Goal: Book appointment/travel/reservation

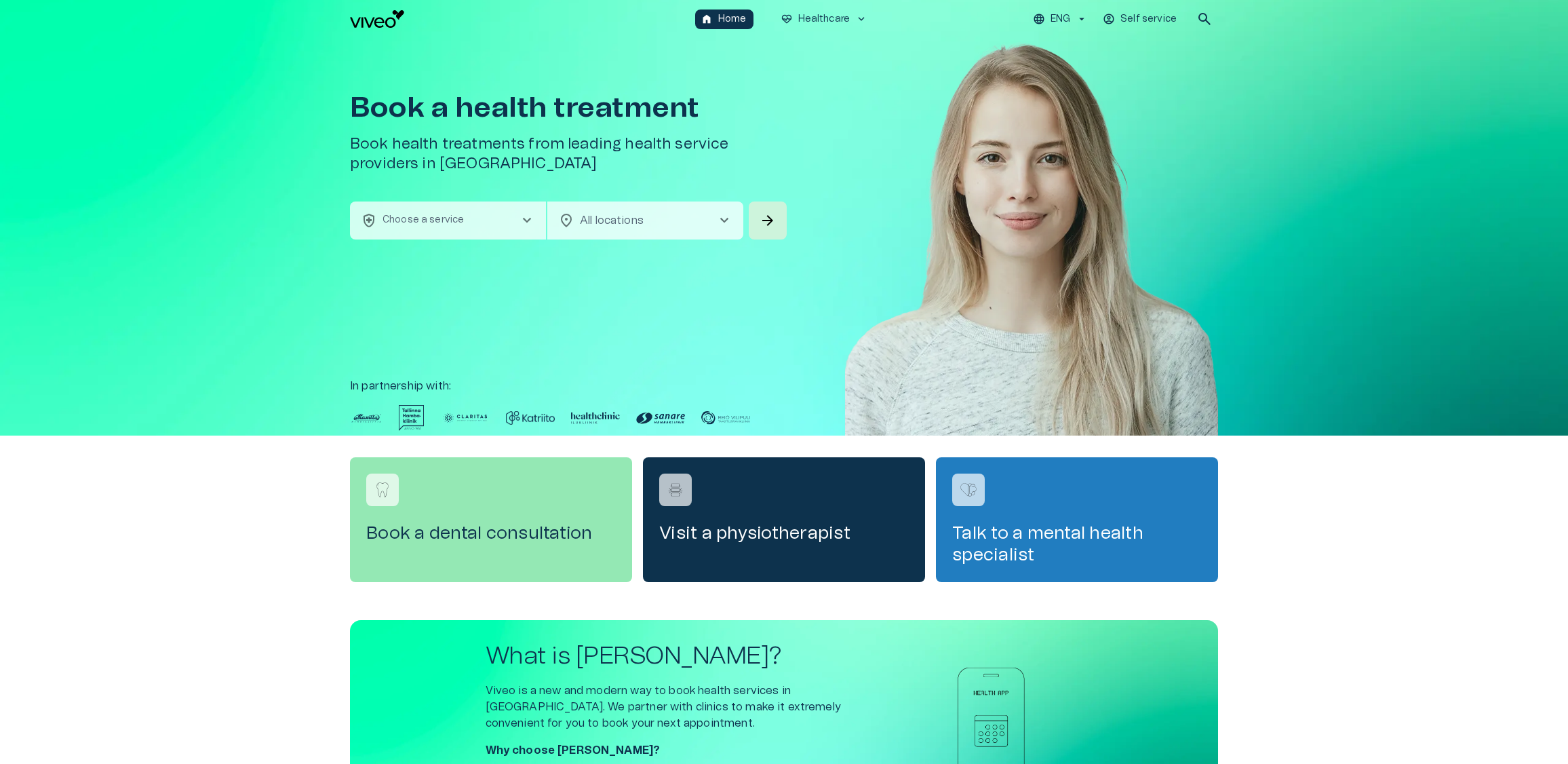
click at [520, 220] on span "chevron_right" at bounding box center [527, 220] width 16 height 16
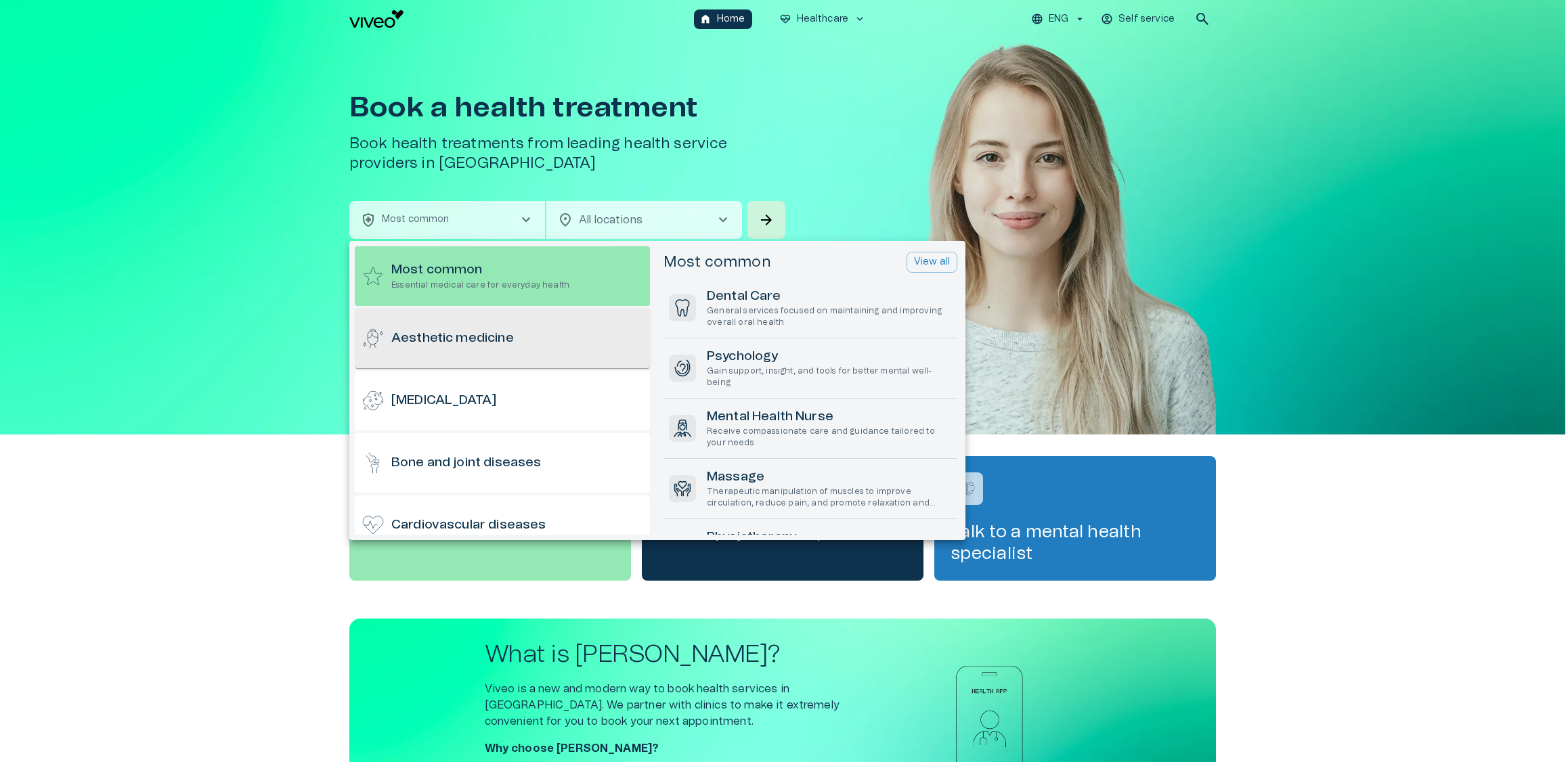
click at [514, 327] on div "Aesthetic medicine" at bounding box center [502, 338] width 295 height 60
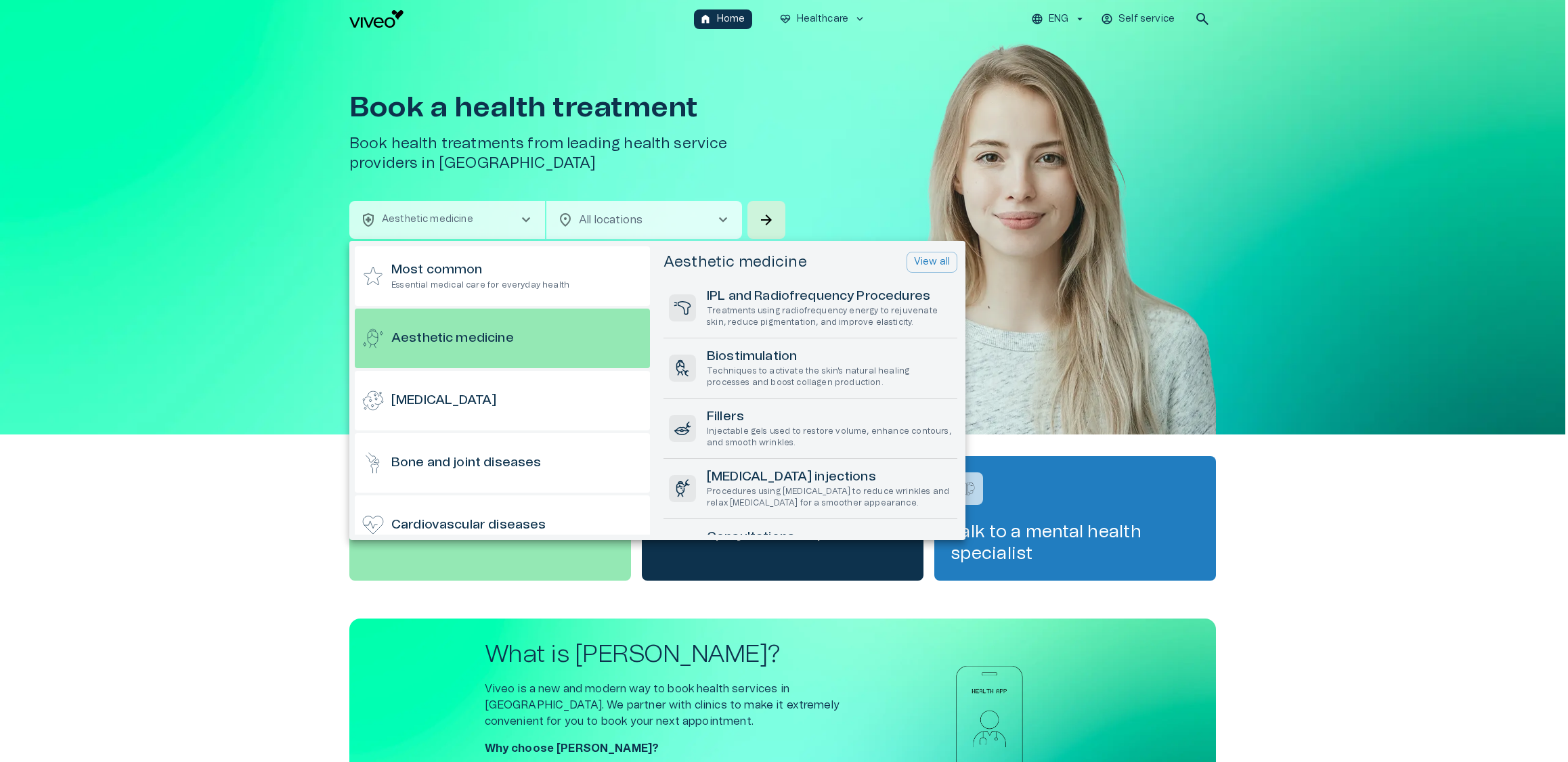
drag, startPoint x: 824, startPoint y: 191, endPoint x: 732, endPoint y: 161, distance: 96.8
click at [824, 191] on div at bounding box center [784, 381] width 1568 height 762
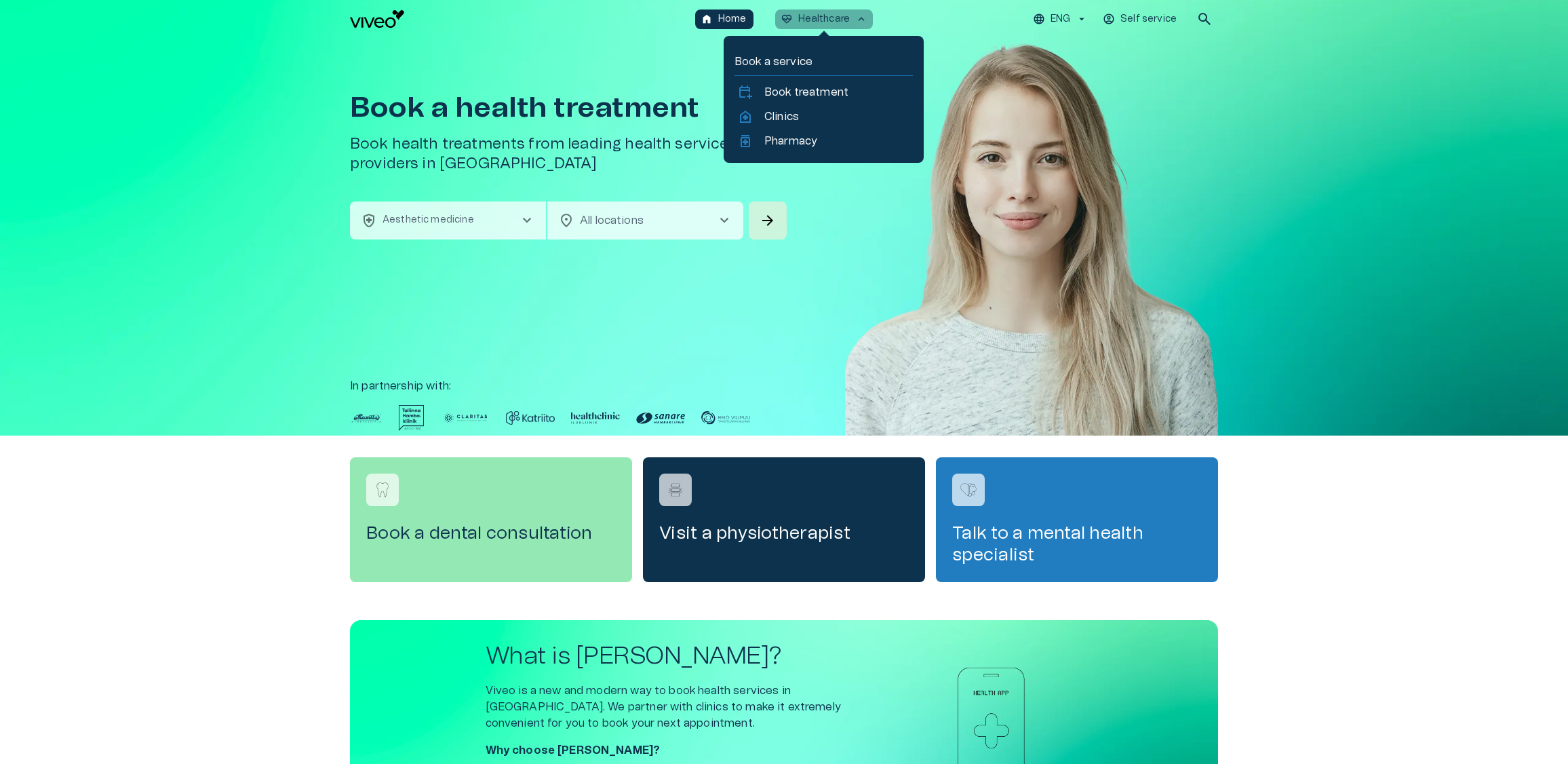
click at [823, 21] on p "Healthcare" at bounding box center [824, 19] width 52 height 14
click at [797, 119] on p "Clinics" at bounding box center [782, 117] width 34 height 16
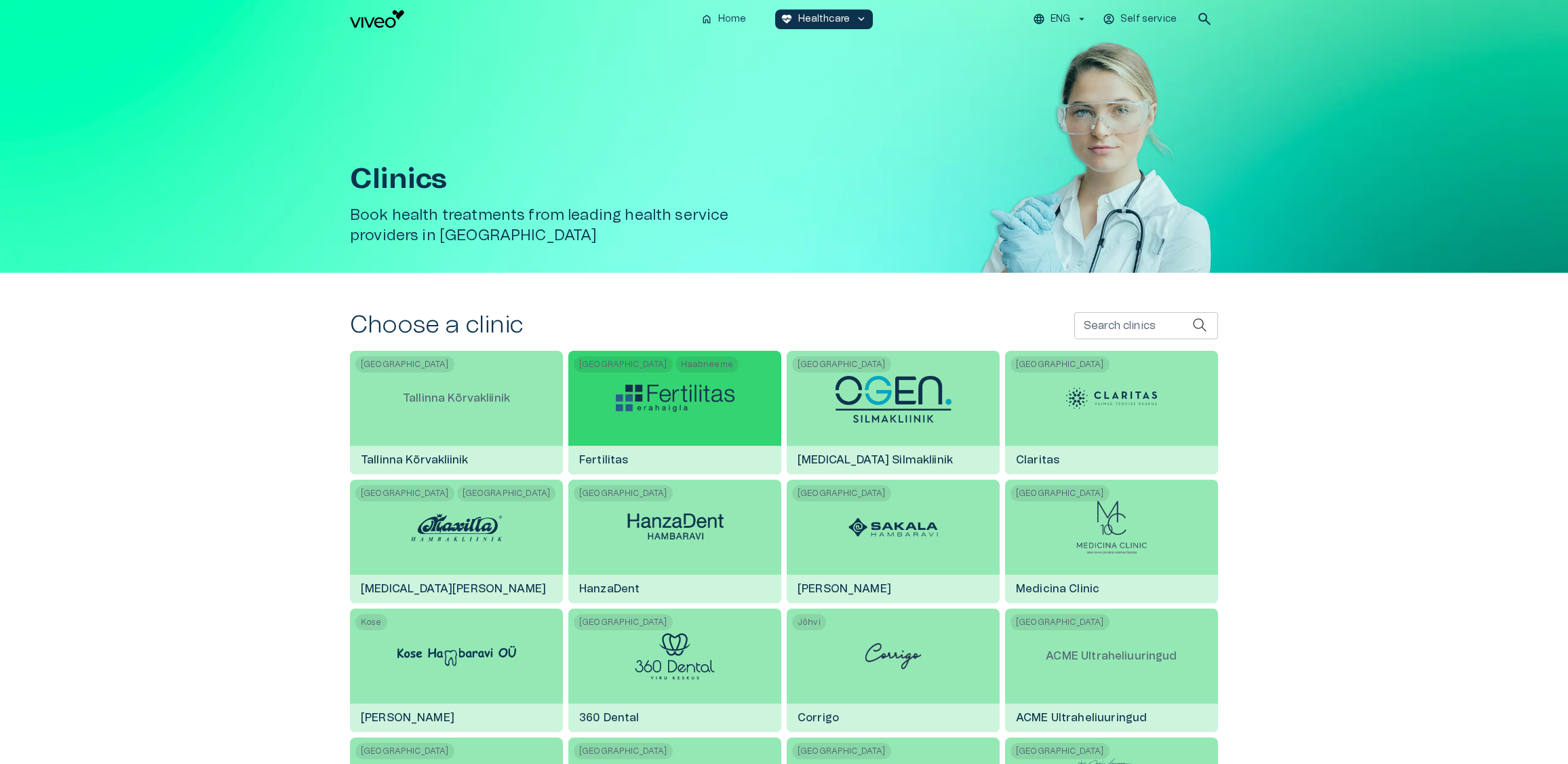
click at [641, 403] on img at bounding box center [675, 398] width 119 height 27
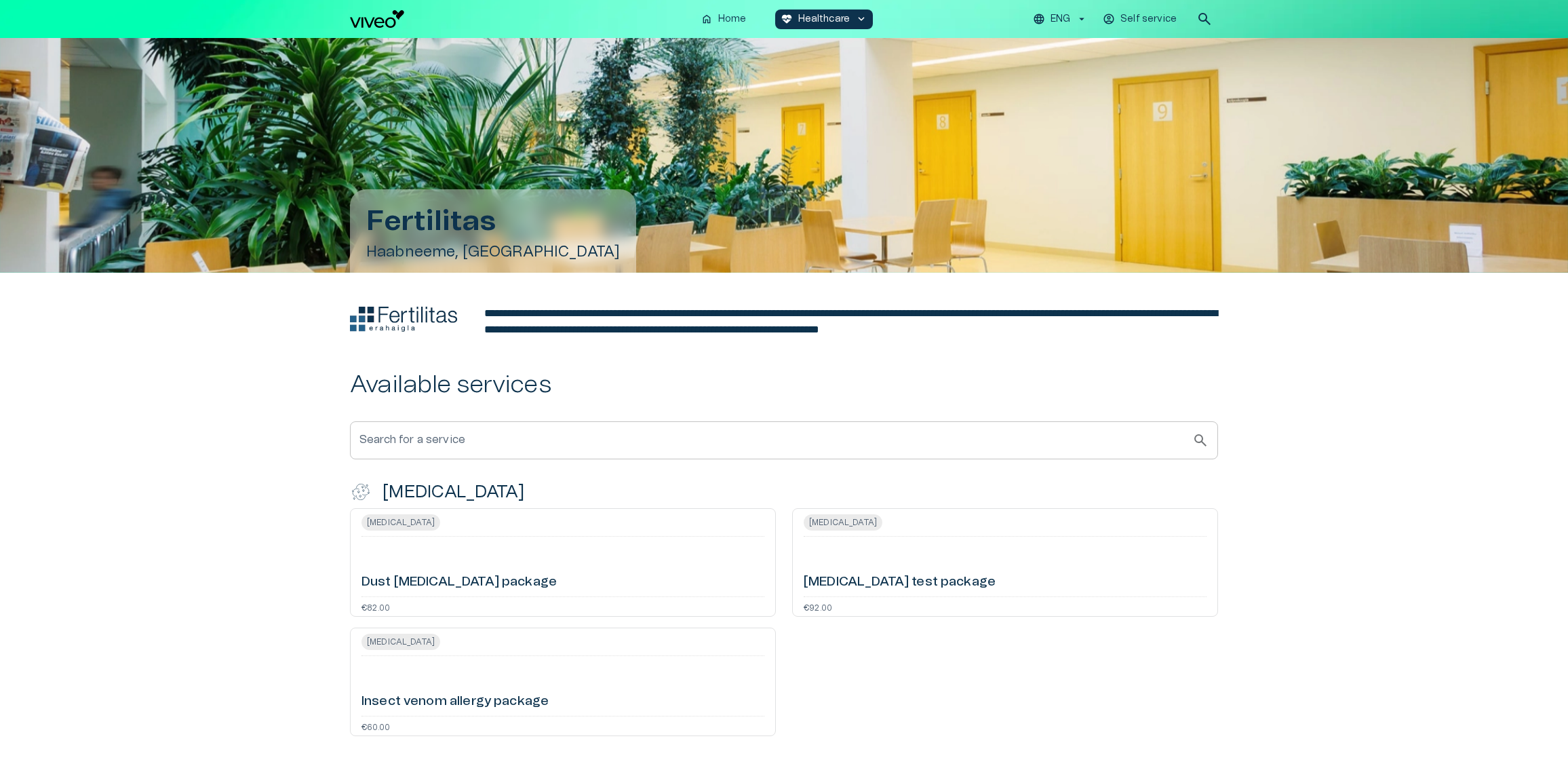
click at [476, 555] on div "Dust allergy test package" at bounding box center [563, 566] width 403 height 49
click at [876, 589] on h6 "Food allergy test package" at bounding box center [900, 582] width 192 height 19
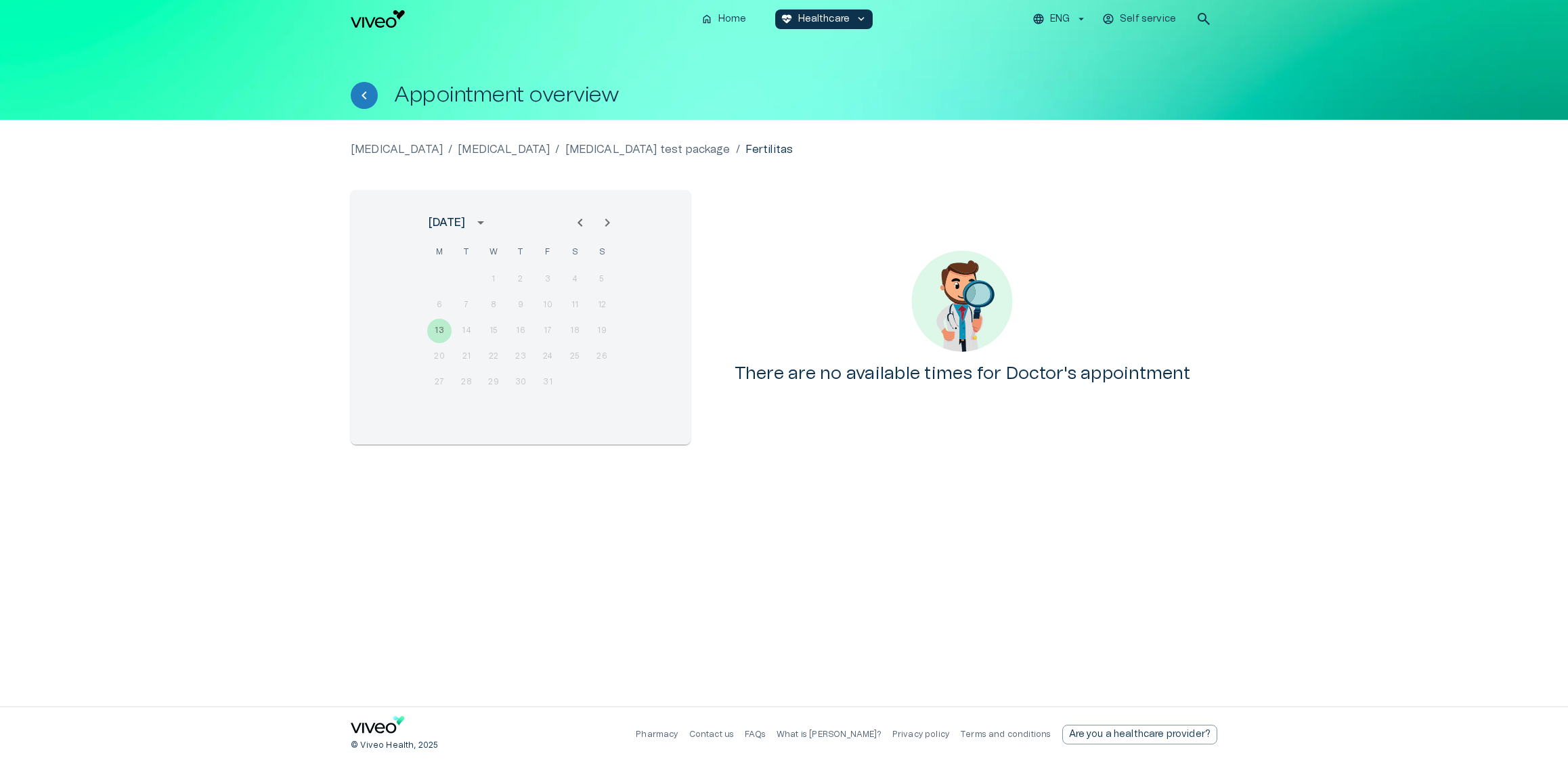
click at [601, 220] on icon "Next month" at bounding box center [608, 223] width 16 height 16
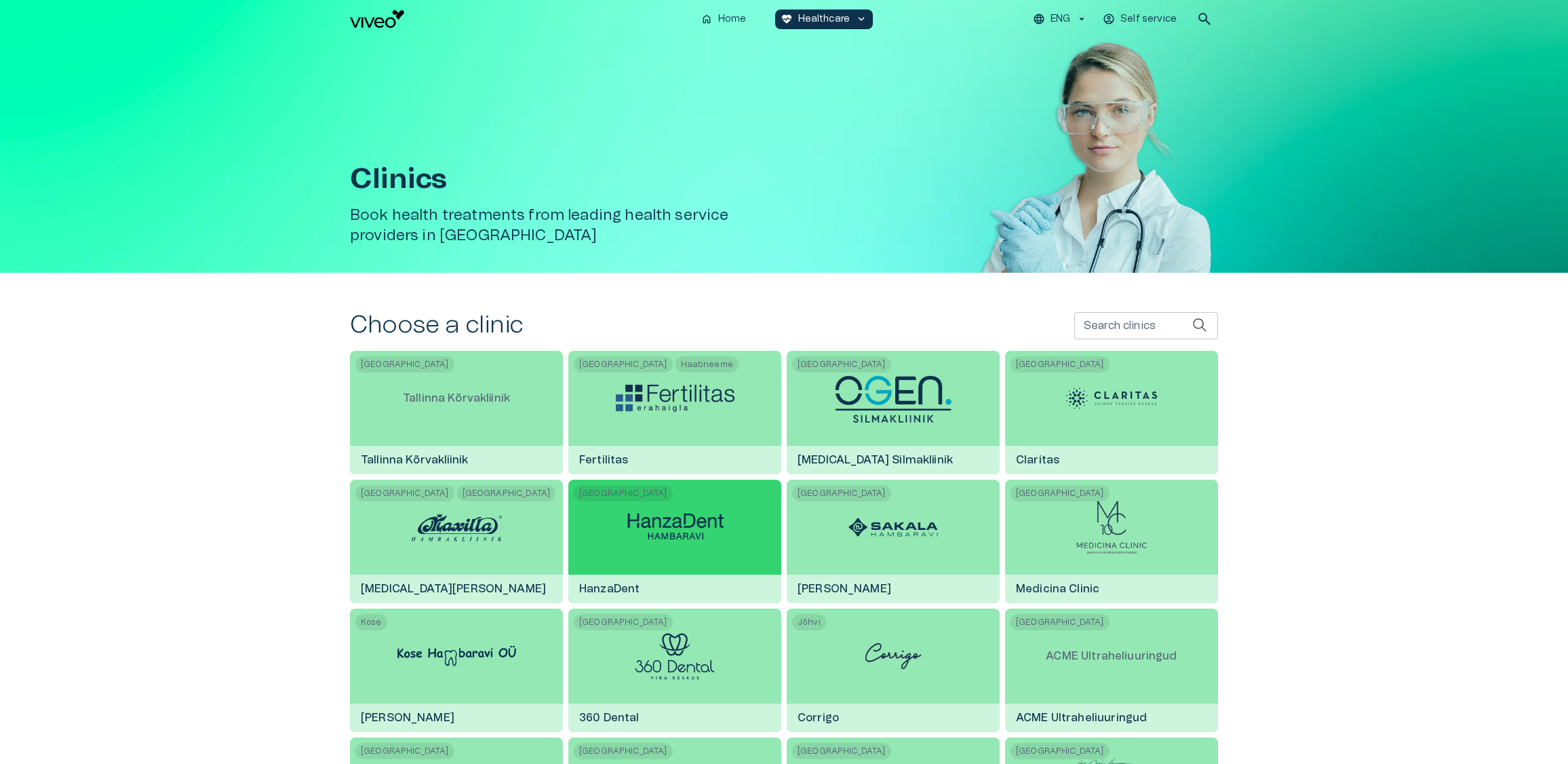
click at [713, 537] on img at bounding box center [675, 527] width 119 height 37
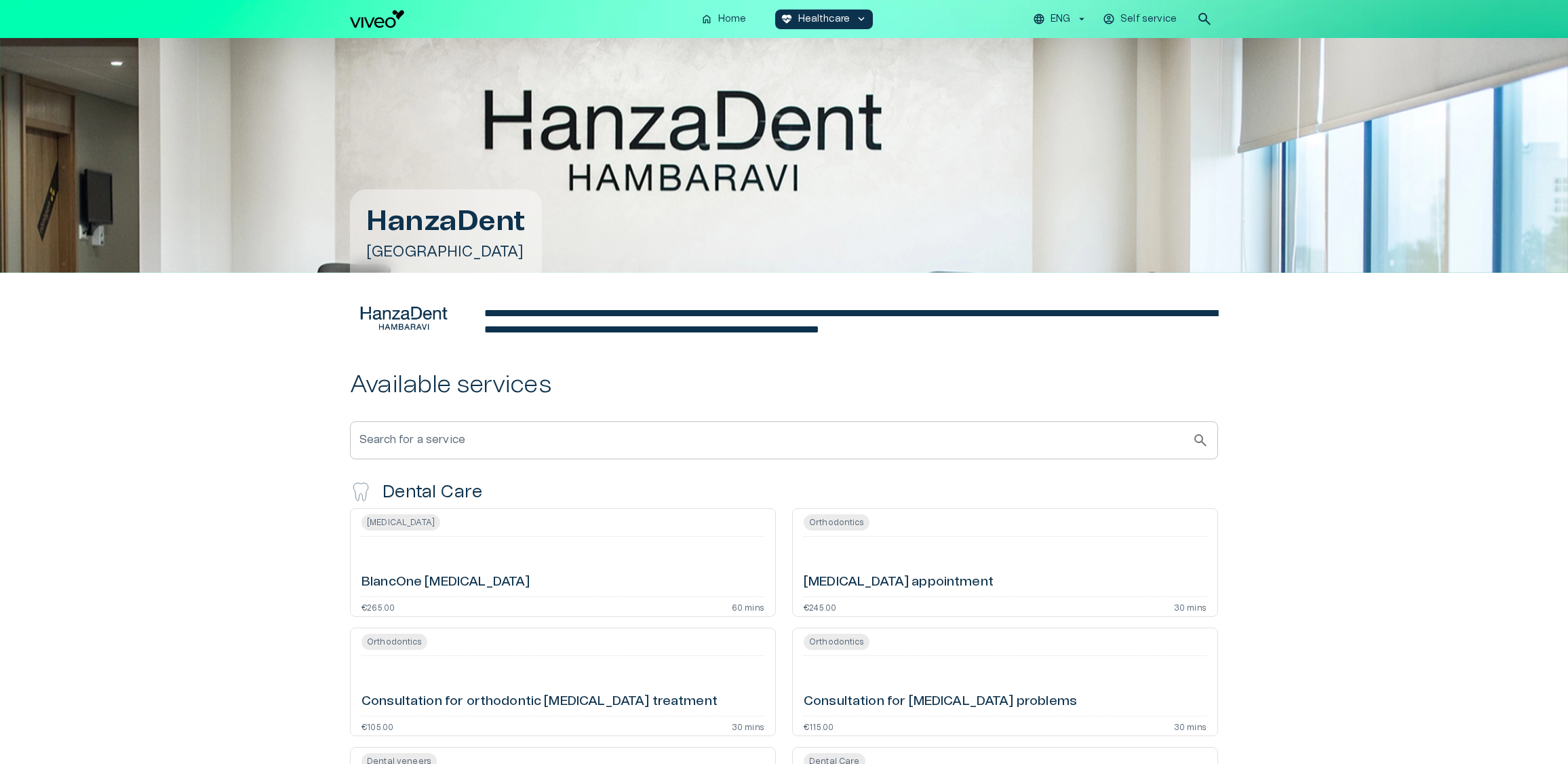
scroll to position [51, 0]
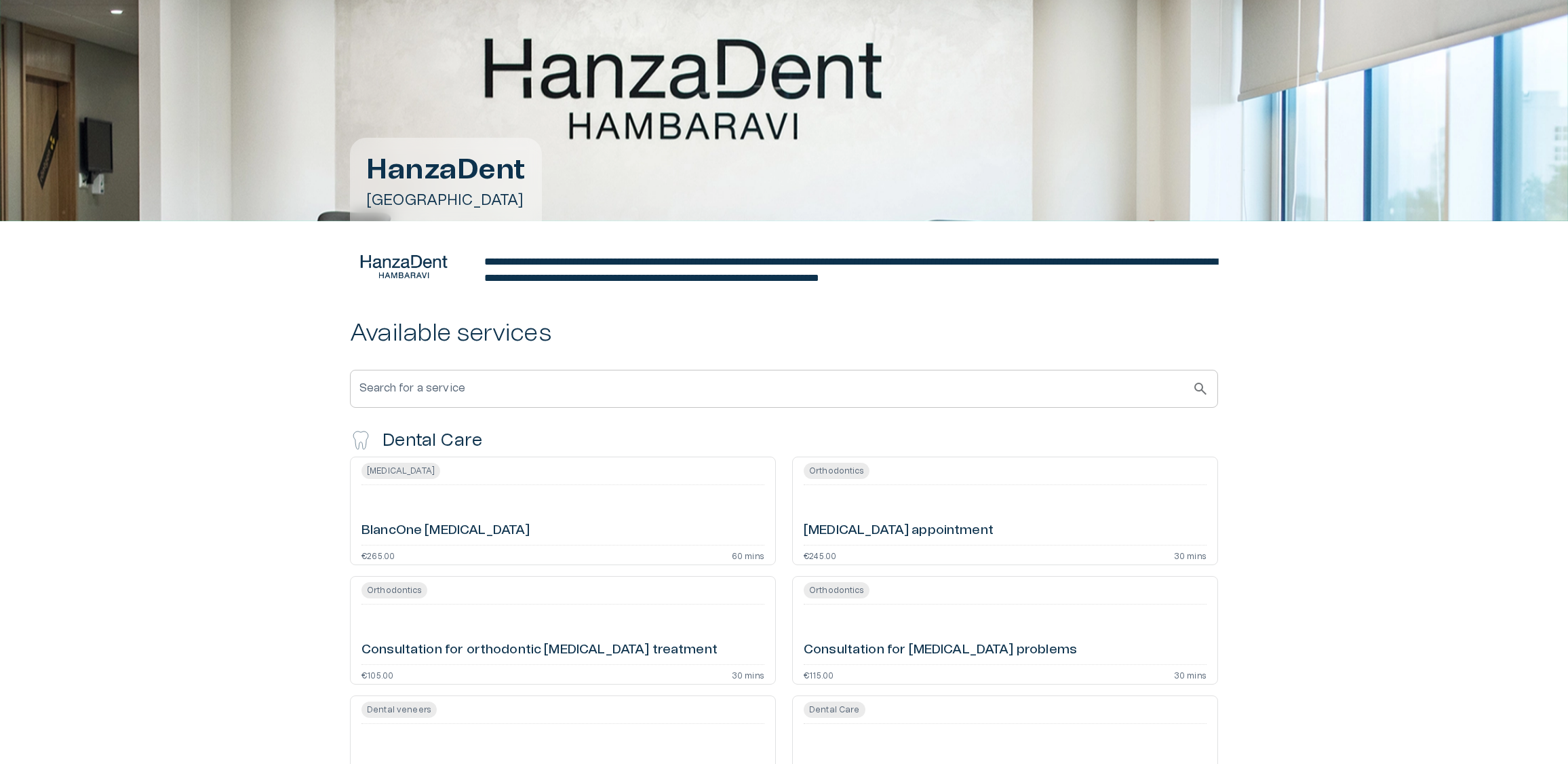
click at [642, 636] on div "Consultation for orthodontic [MEDICAL_DATA] treatment" at bounding box center [563, 634] width 403 height 49
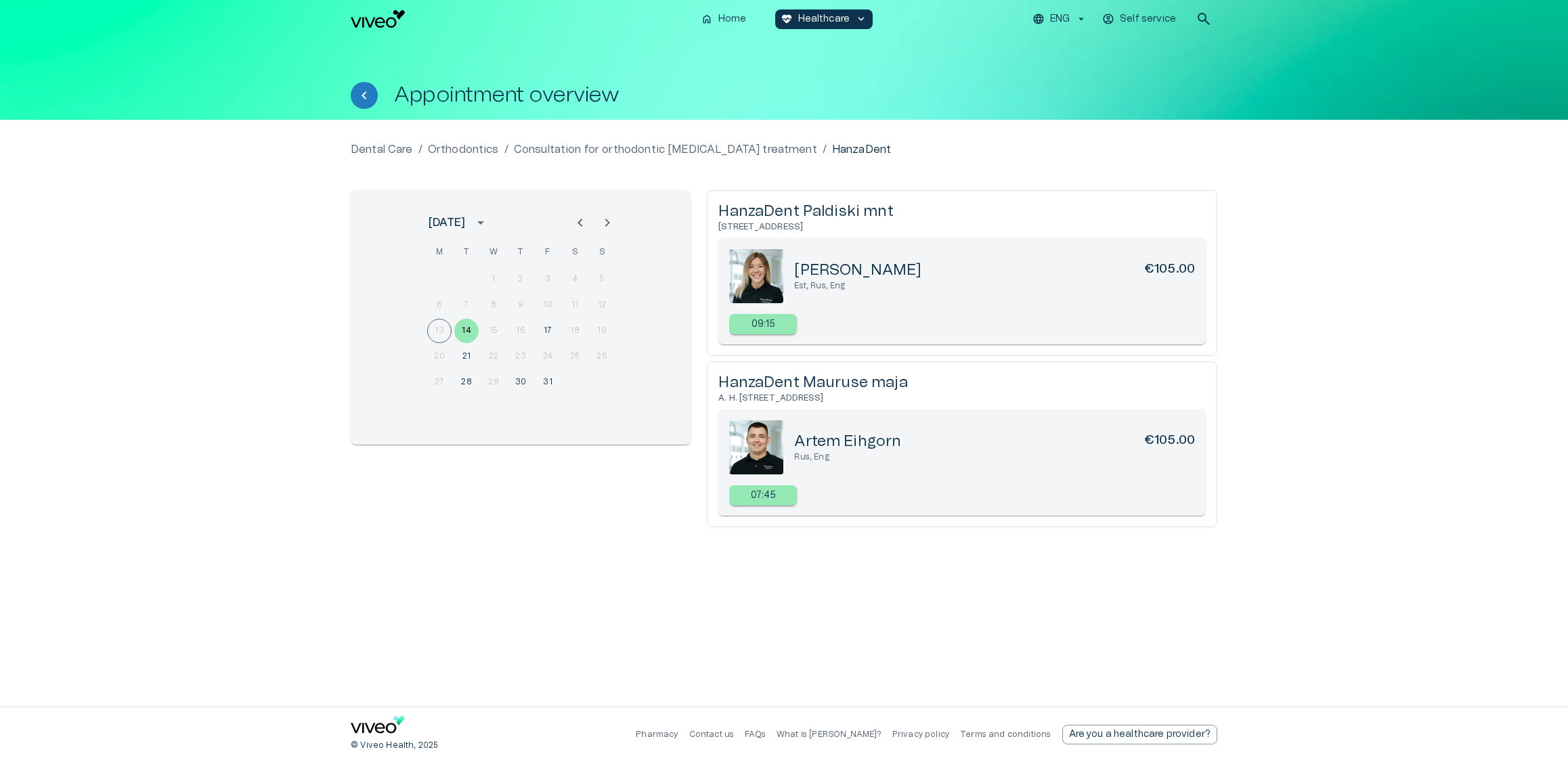
click at [750, 271] on img at bounding box center [756, 276] width 54 height 54
click at [1445, 251] on div "Dental Care / Orthodontics / Consultation for orthodontic clear aligners treatm…" at bounding box center [784, 413] width 1568 height 587
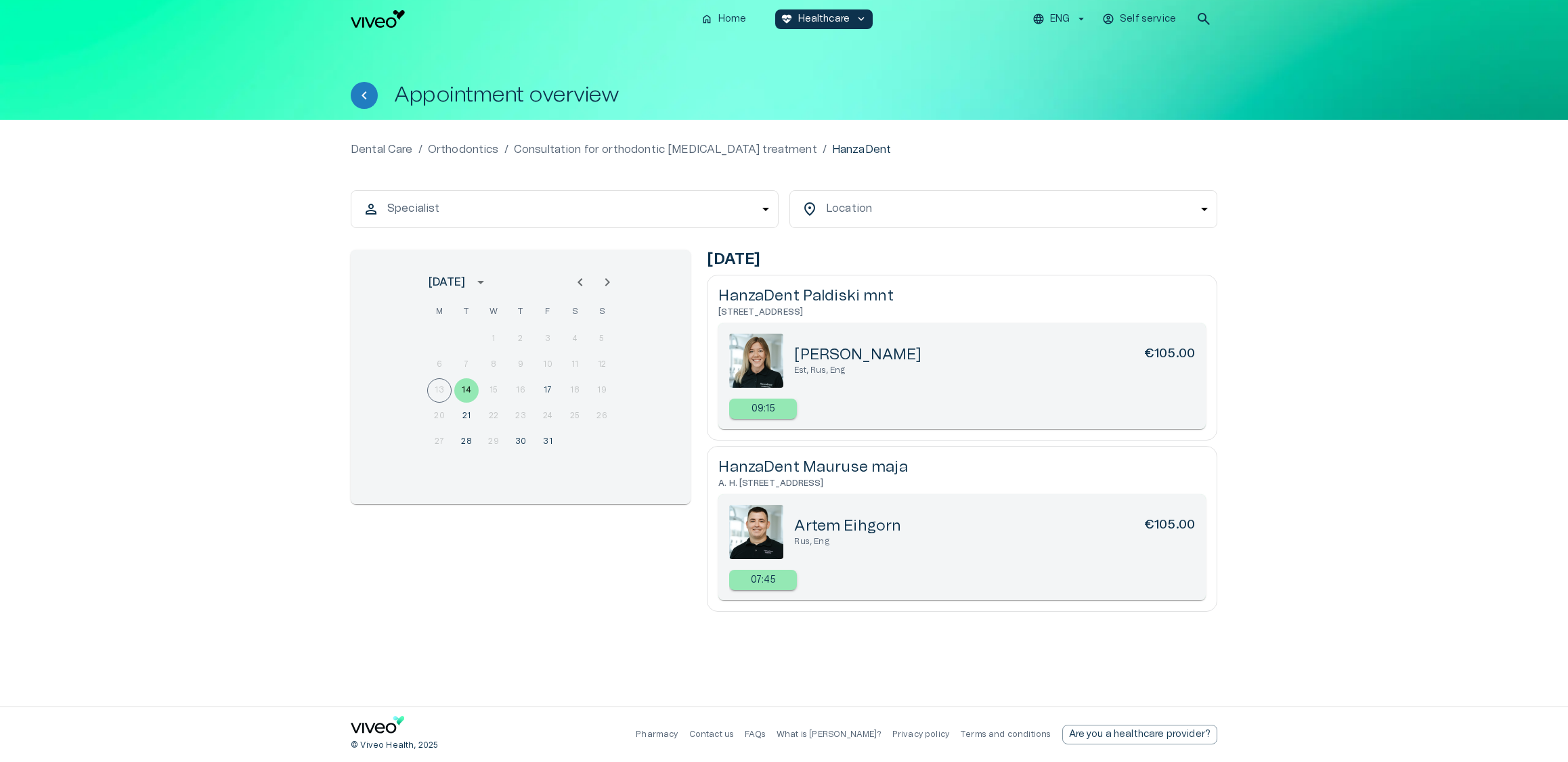
click at [691, 204] on body "We value your privacy We use cookies to enhance your browsing experience, serve…" at bounding box center [784, 381] width 1568 height 762
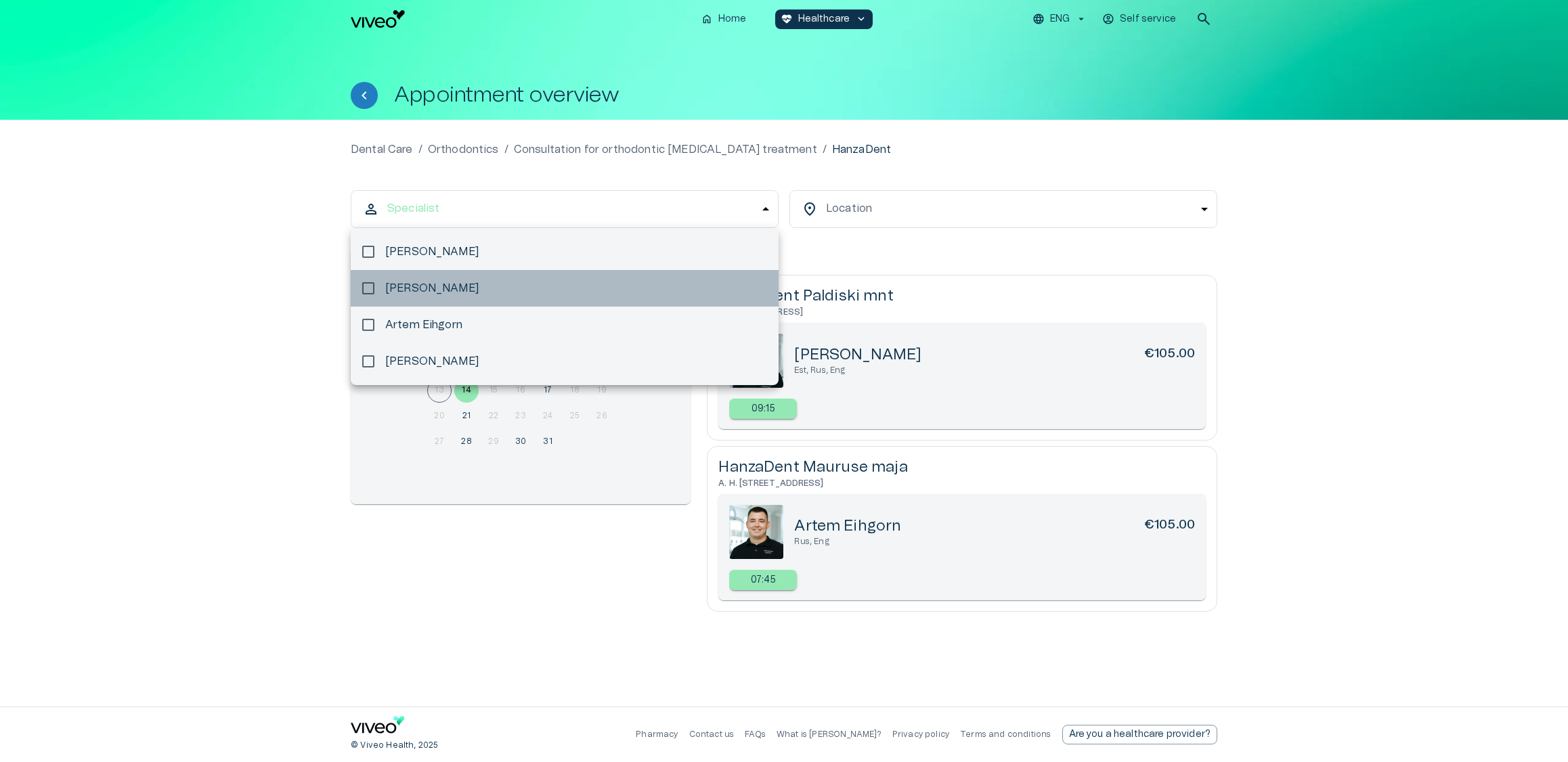
click at [452, 288] on p "[PERSON_NAME]" at bounding box center [432, 288] width 93 height 16
type input "**********"
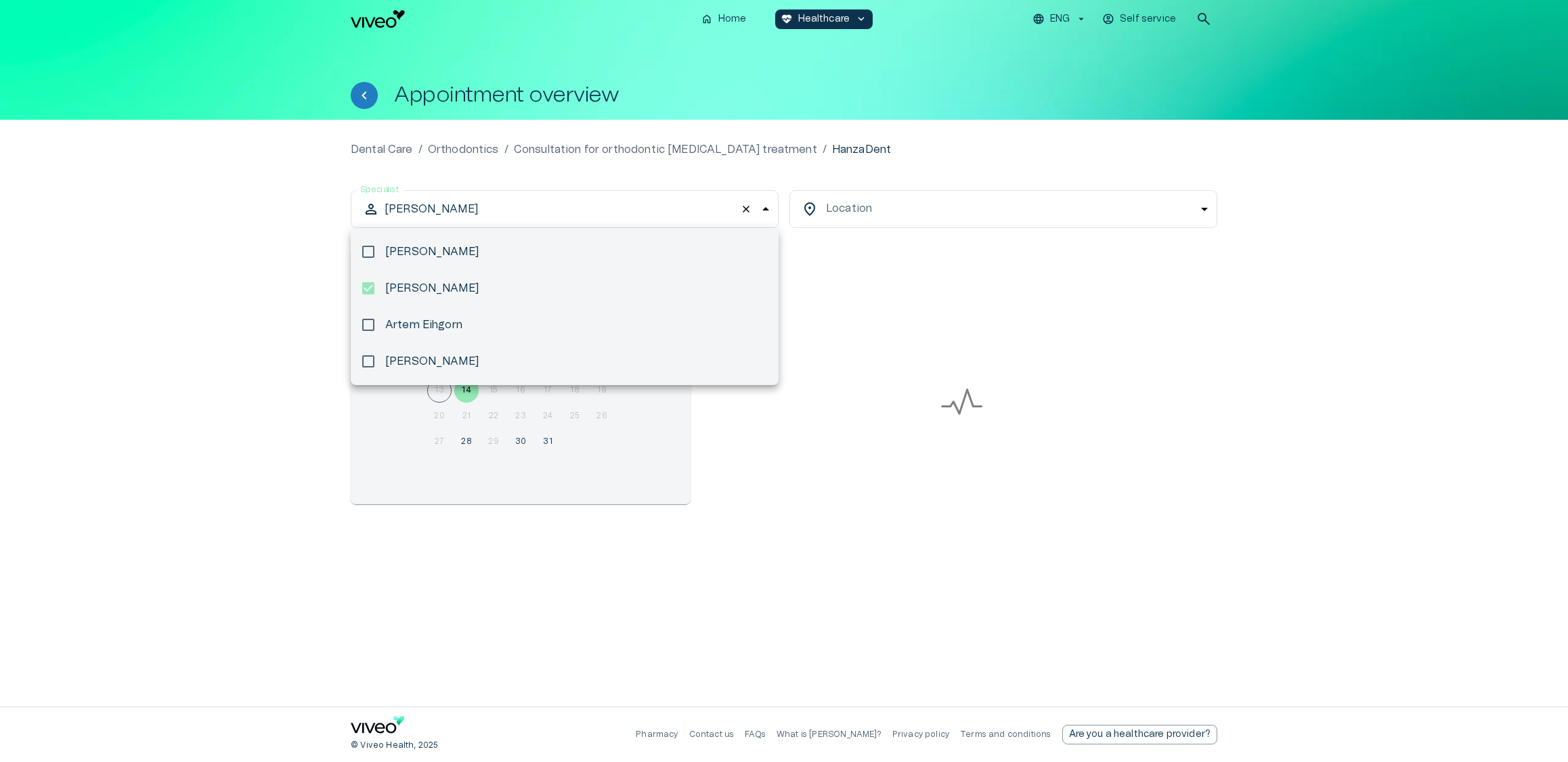
click at [952, 155] on div at bounding box center [784, 381] width 1568 height 762
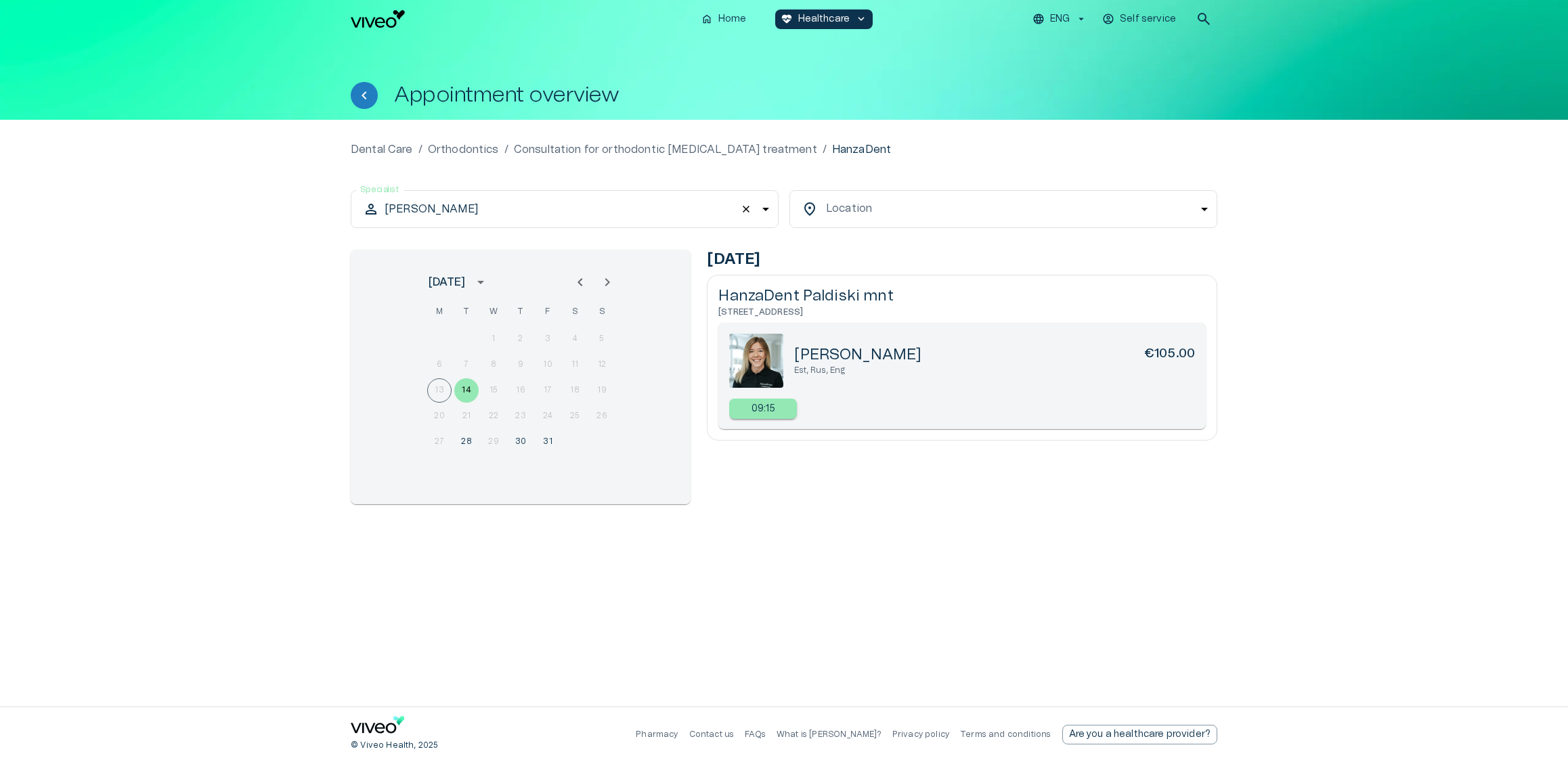
click at [912, 217] on body "We value your privacy We use cookies to enhance your browsing experience, serve…" at bounding box center [784, 381] width 1568 height 762
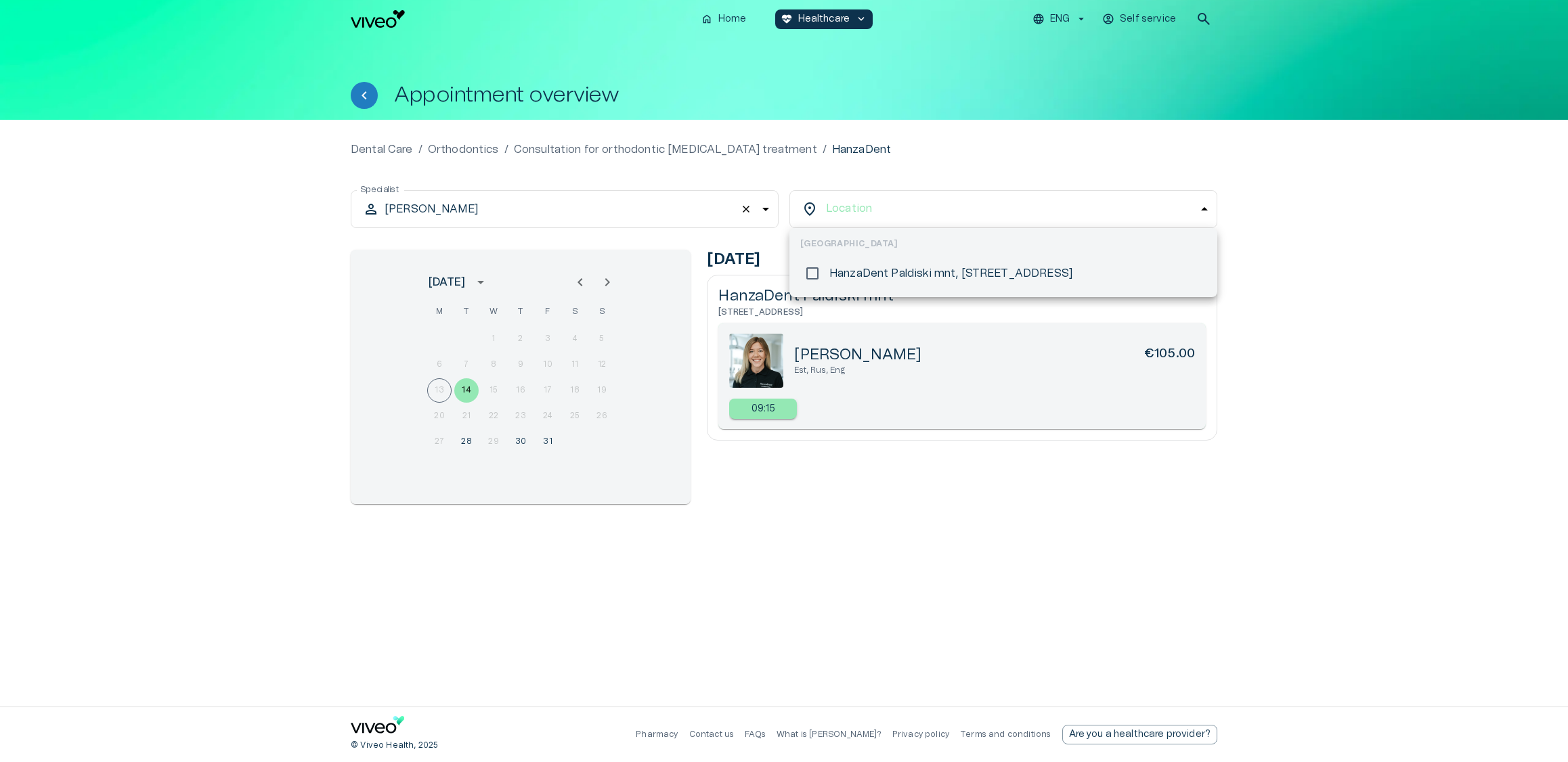
click at [856, 274] on p "HanzaDent Paldiski mnt, [STREET_ADDRESS]" at bounding box center [951, 273] width 243 height 16
type input "**********"
click at [1064, 162] on div at bounding box center [784, 381] width 1568 height 762
click at [843, 225] on body "We value your privacy We use cookies to enhance your browsing experience, serve…" at bounding box center [784, 381] width 1568 height 762
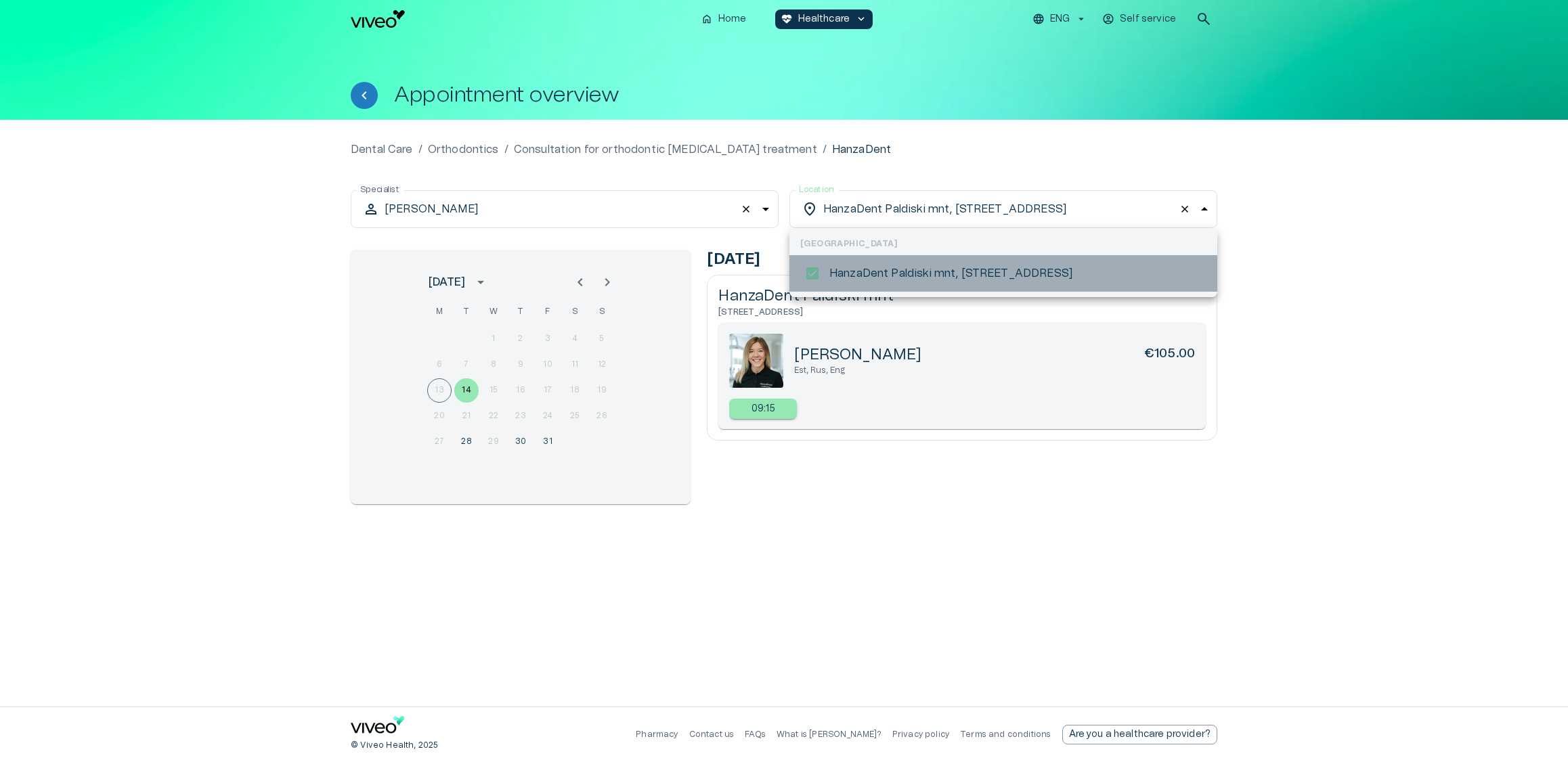
click at [847, 270] on p "HanzaDent Paldiski mnt, [STREET_ADDRESS]" at bounding box center [951, 273] width 243 height 16
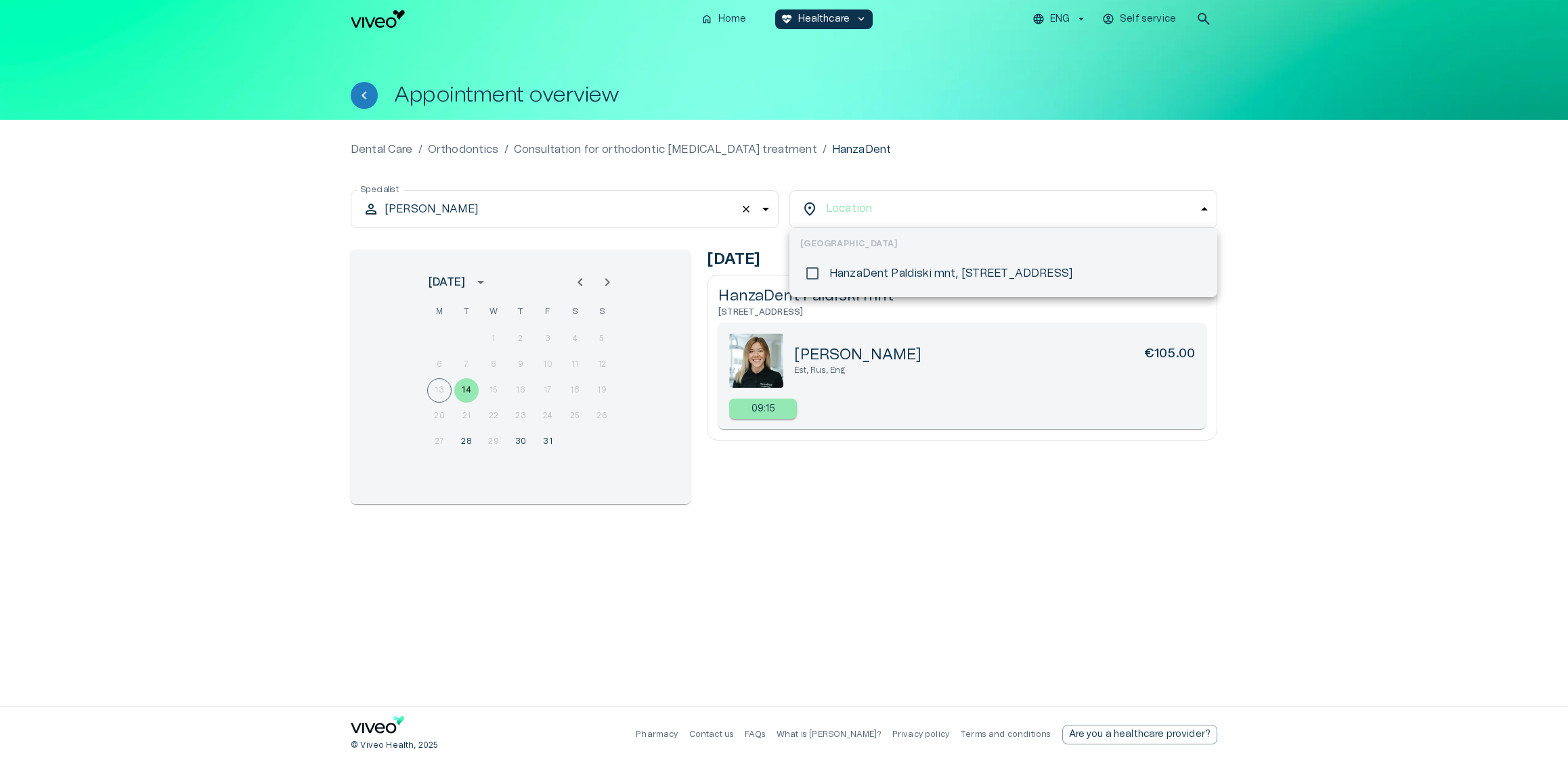
click at [973, 169] on div at bounding box center [784, 381] width 1568 height 762
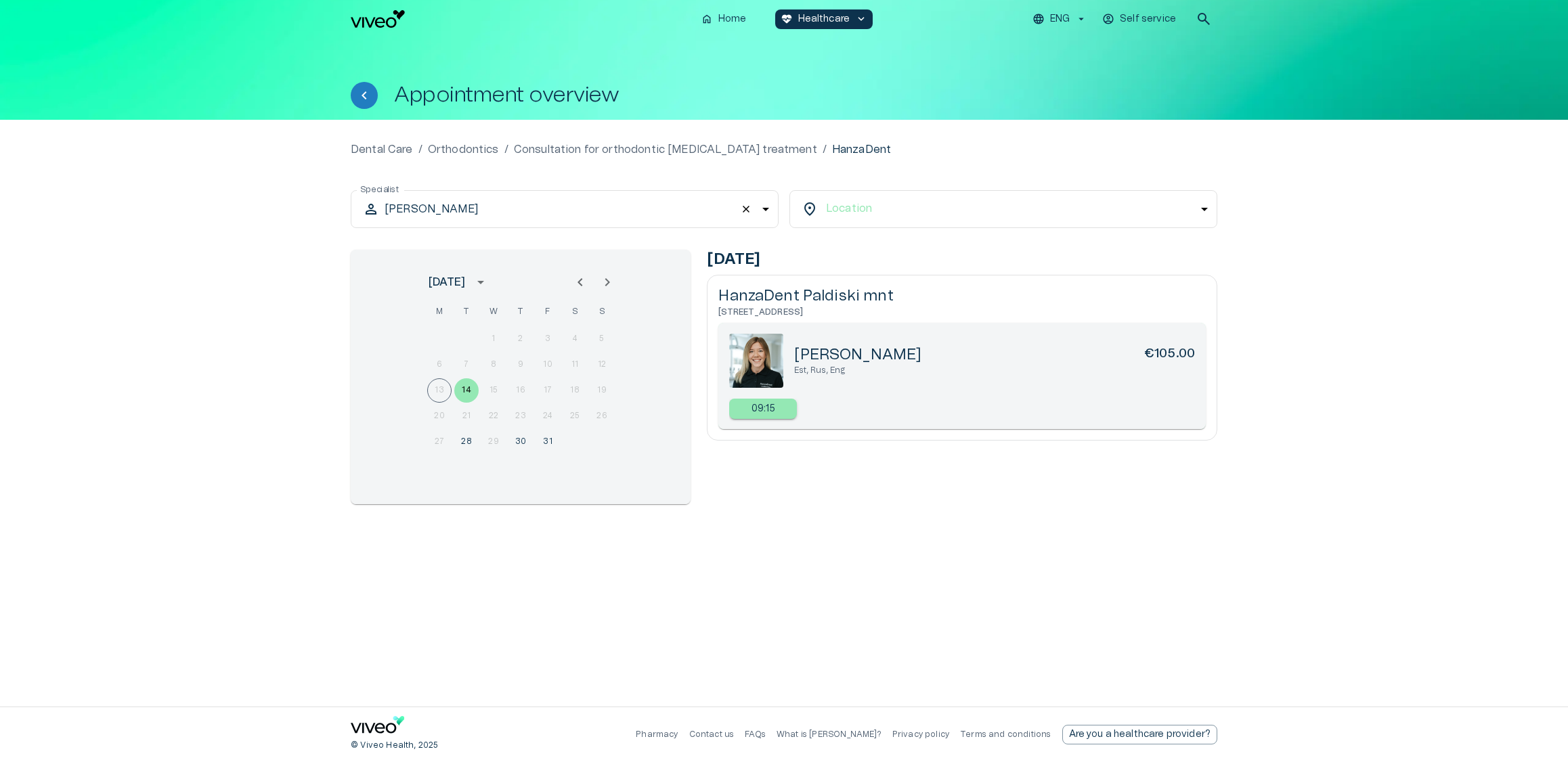
click at [891, 217] on body "We value your privacy We use cookies to enhance your browsing experience, serve…" at bounding box center [784, 381] width 1568 height 762
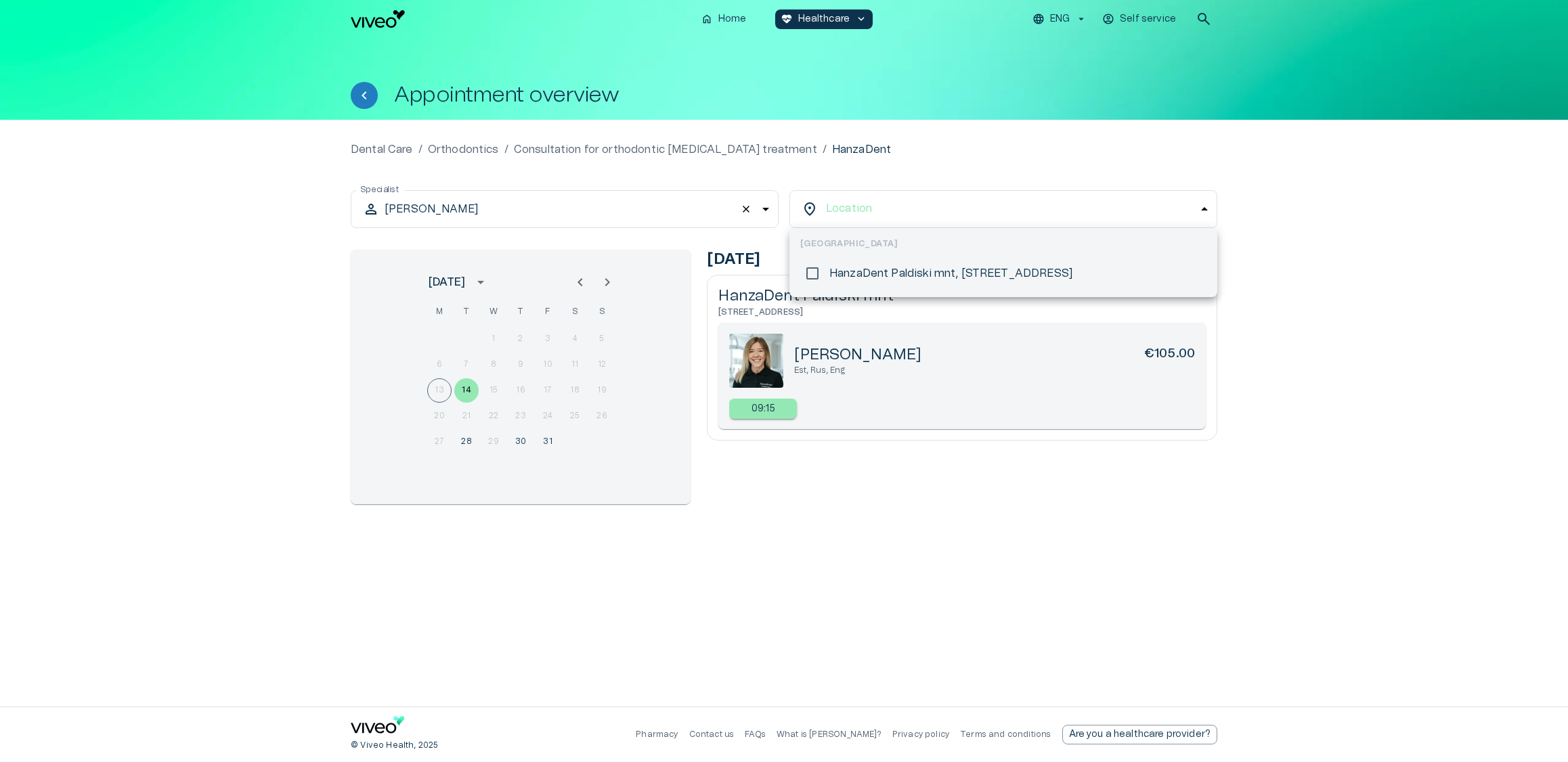
click at [838, 271] on p "HanzaDent Paldiski mnt, [STREET_ADDRESS]" at bounding box center [951, 273] width 243 height 16
type input "**********"
click at [465, 440] on div at bounding box center [784, 381] width 1568 height 762
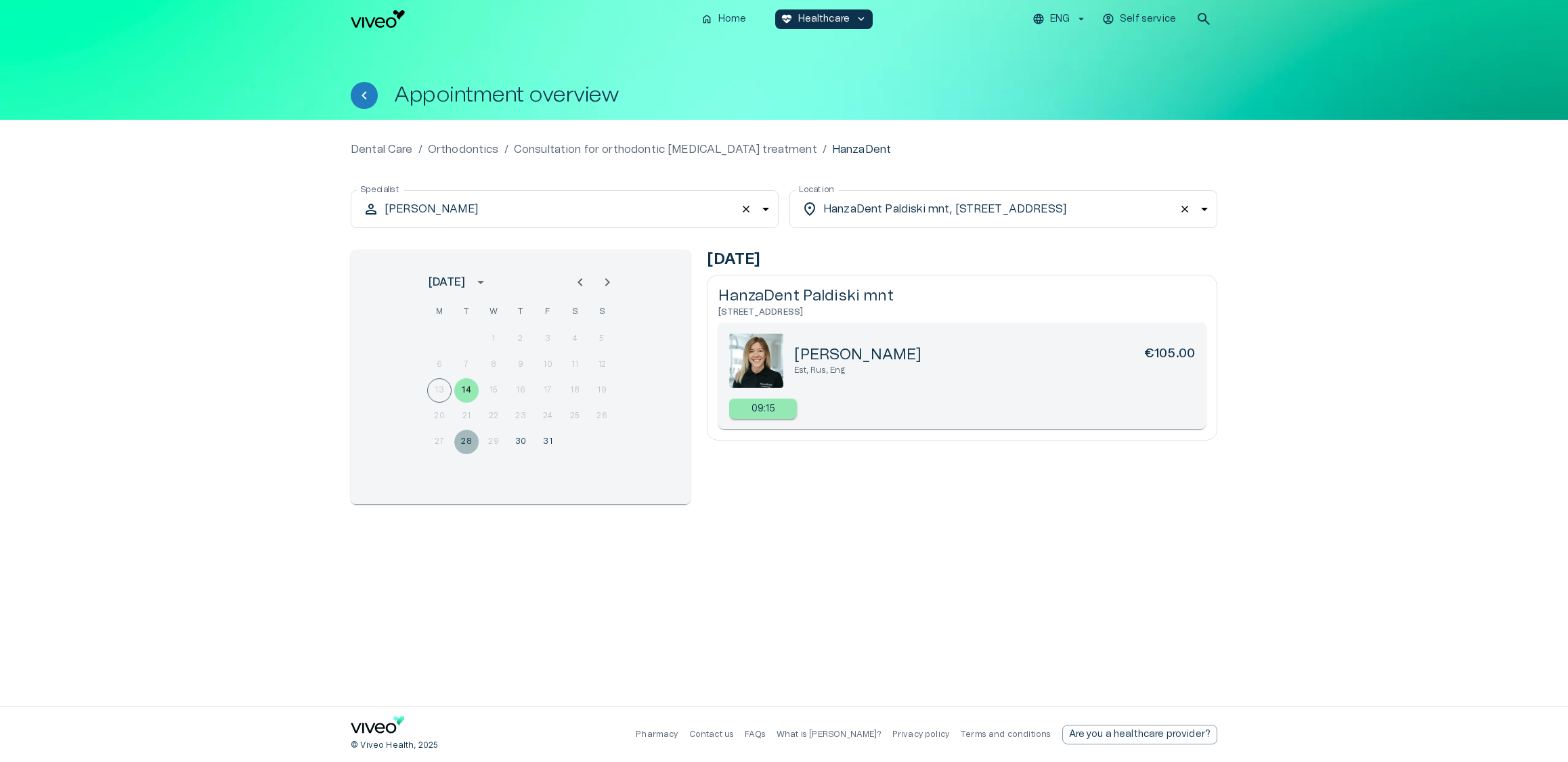
click at [460, 442] on button "28" at bounding box center [466, 442] width 25 height 25
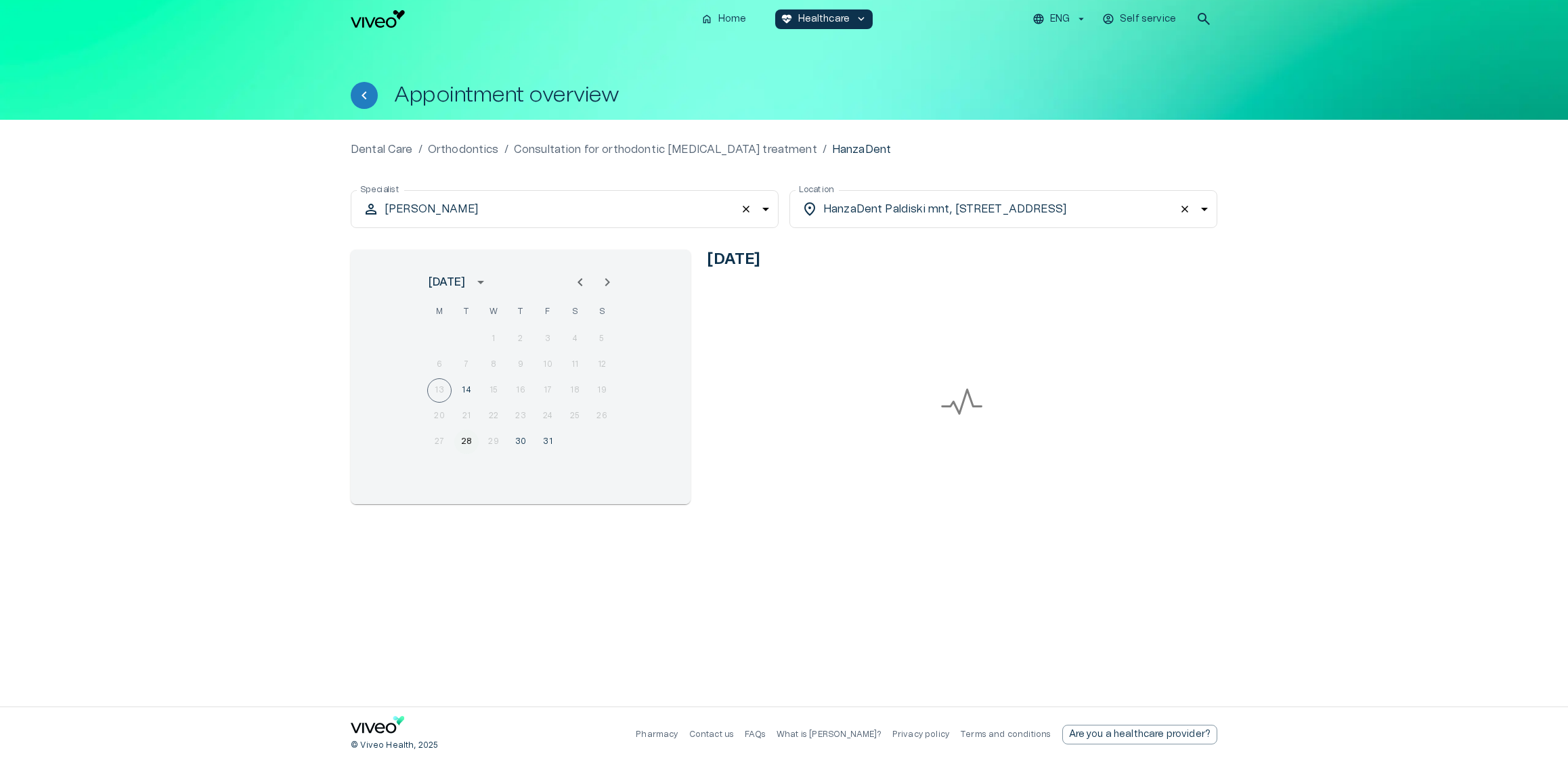
click at [466, 441] on button "28" at bounding box center [466, 442] width 25 height 25
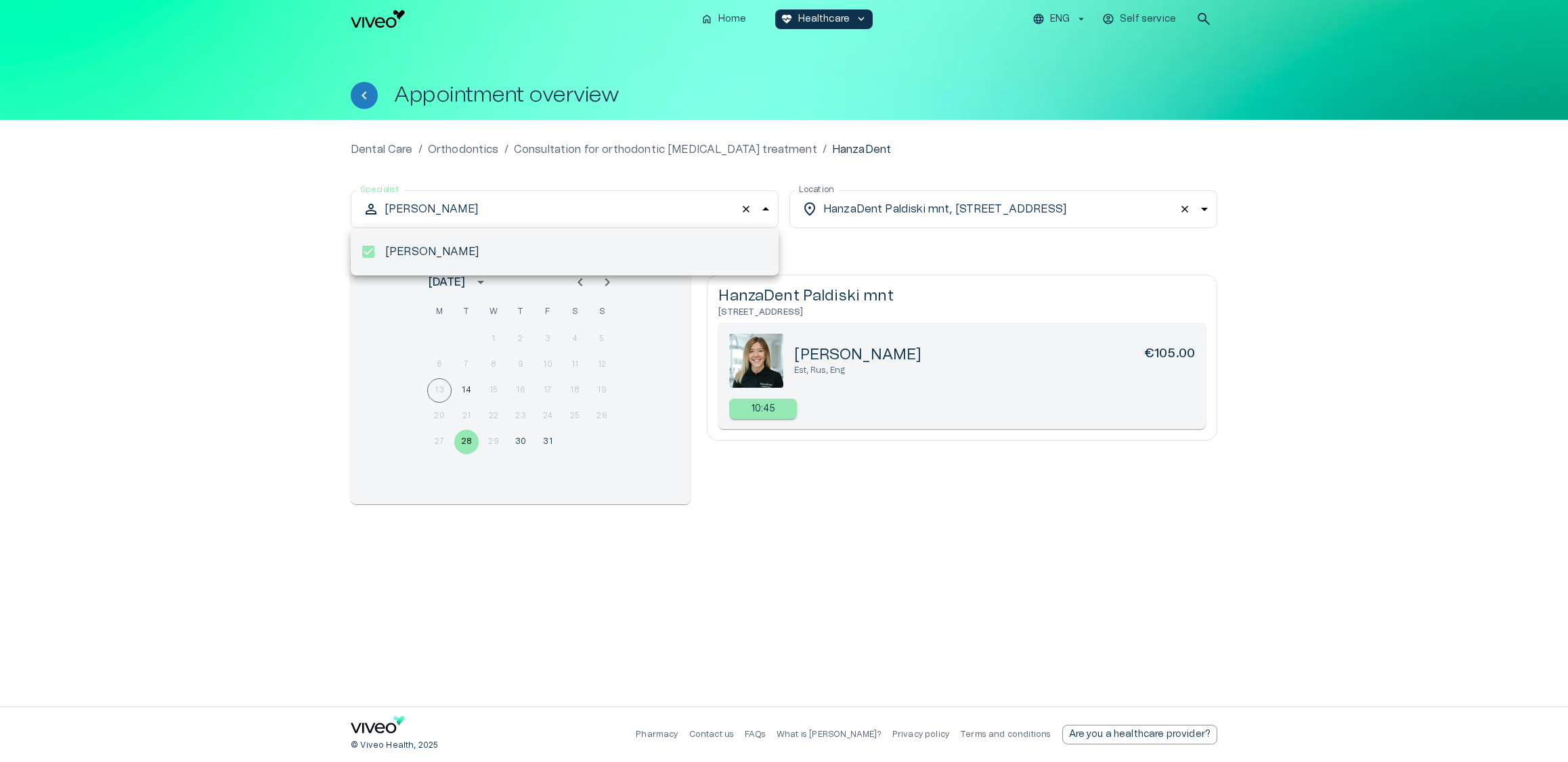
click at [670, 218] on body "We value your privacy We use cookies to enhance your browsing experience, serve…" at bounding box center [784, 381] width 1568 height 762
click at [739, 211] on div at bounding box center [784, 381] width 1568 height 762
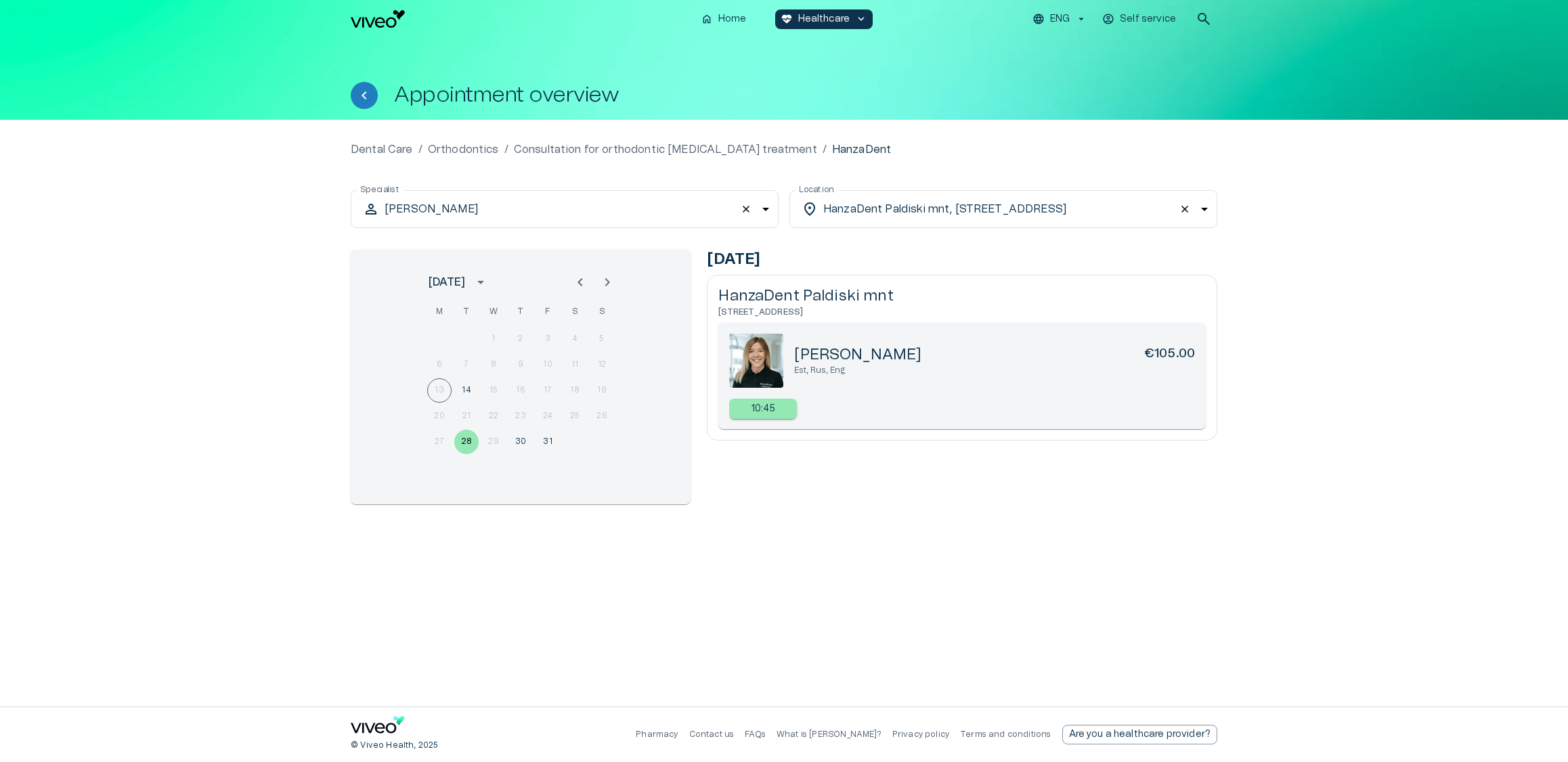
click at [747, 208] on span "close" at bounding box center [746, 209] width 14 height 14
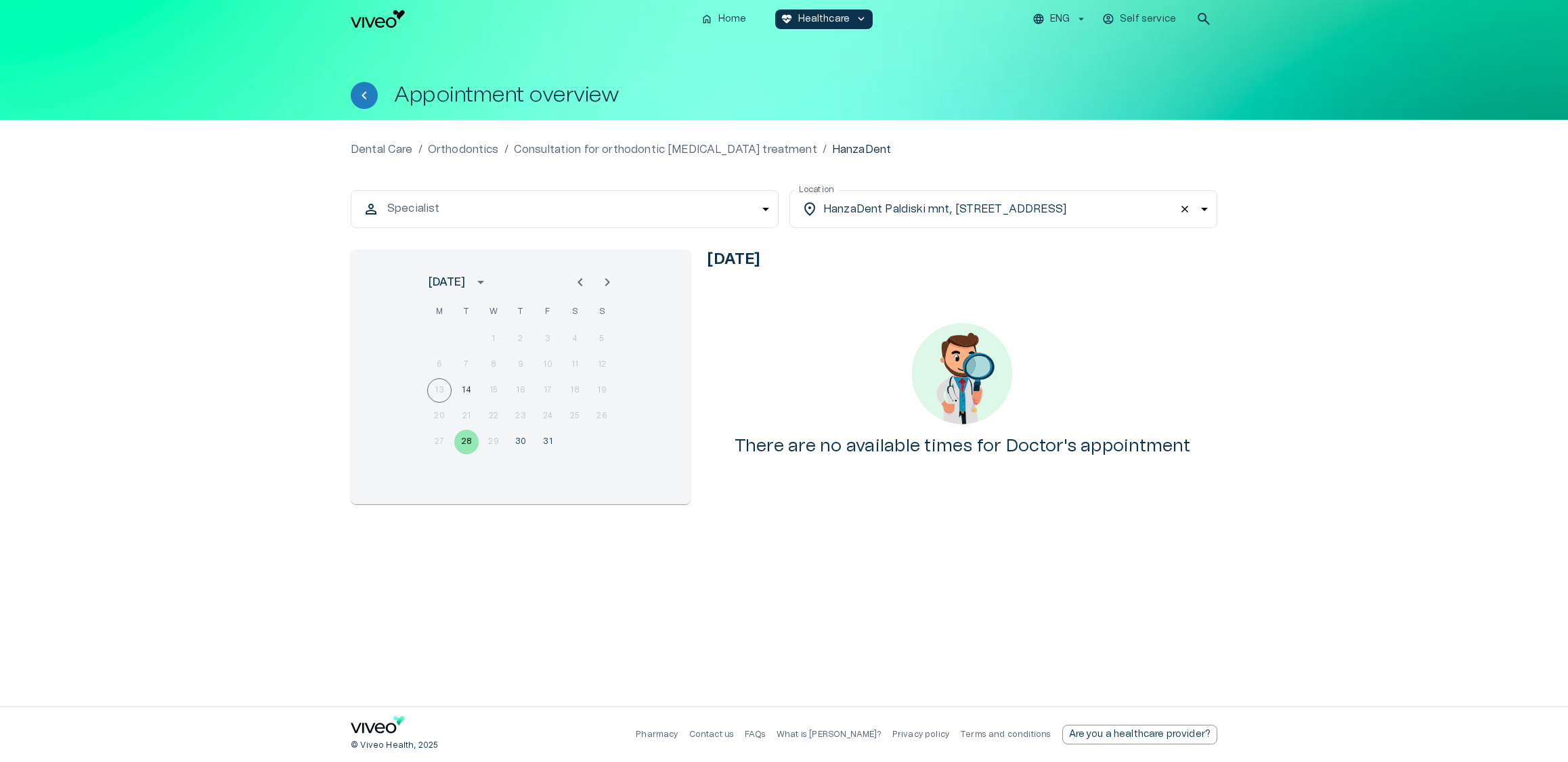
click at [670, 213] on body "We value your privacy We use cookies to enhance your browsing experience, serve…" at bounding box center [784, 381] width 1568 height 762
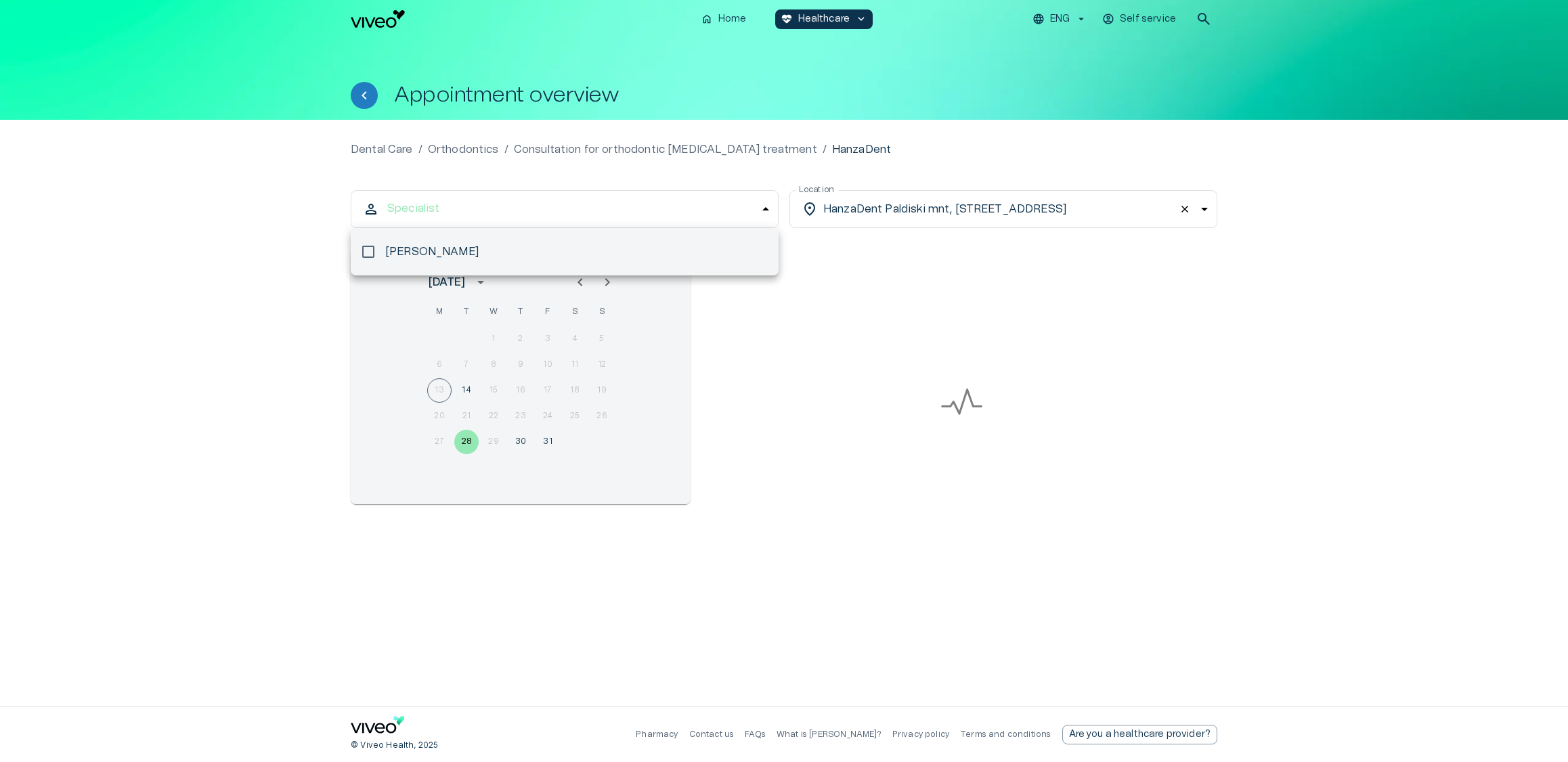
click at [704, 214] on div at bounding box center [784, 381] width 1568 height 762
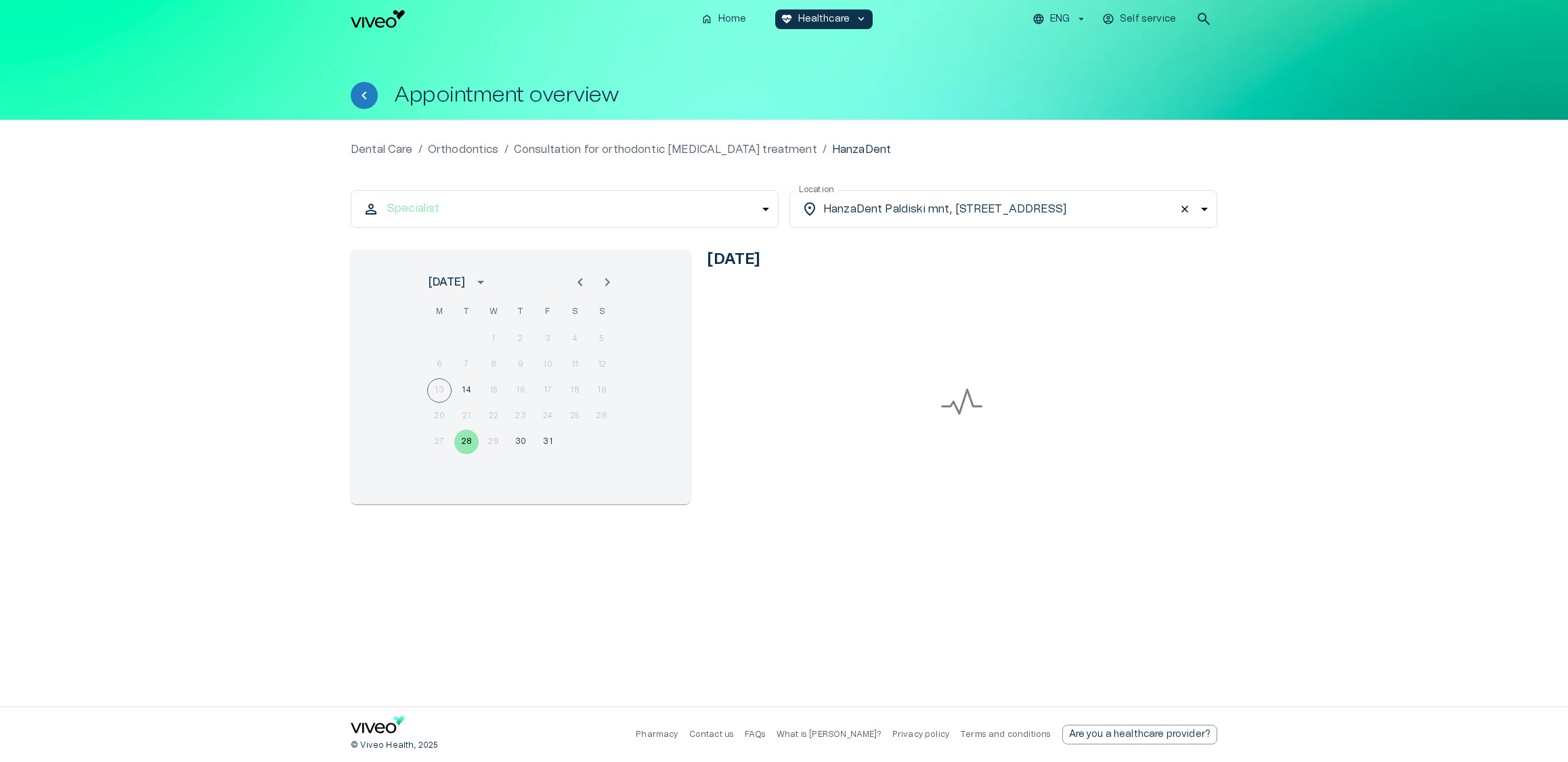
click at [971, 206] on body "We value your privacy We use cookies to enhance your browsing experience, serve…" at bounding box center [784, 381] width 1568 height 762
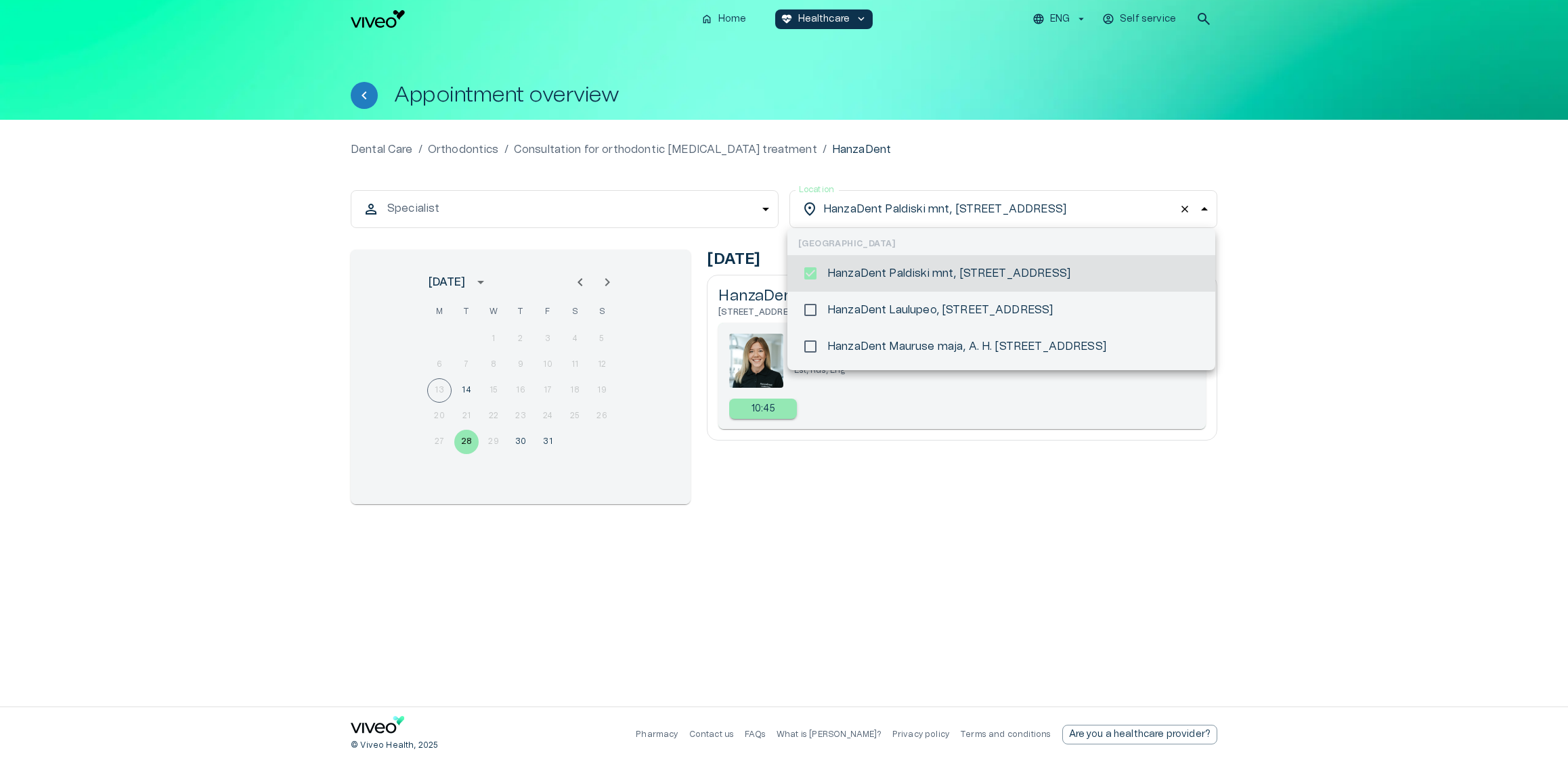
click at [923, 282] on li "HanzaDent Paldiski mnt, [STREET_ADDRESS]" at bounding box center [1001, 273] width 428 height 36
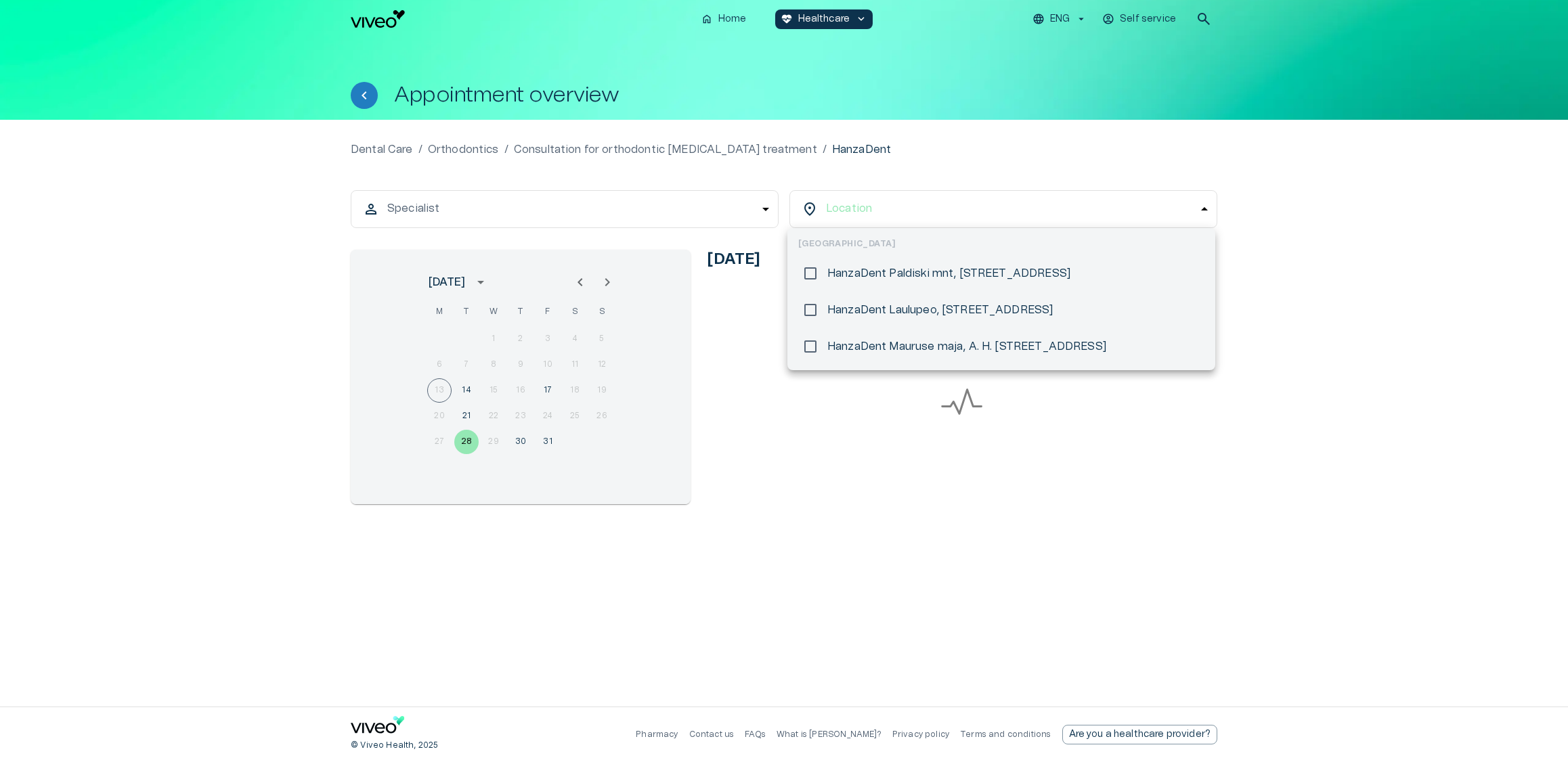
click at [1283, 254] on div at bounding box center [784, 381] width 1568 height 762
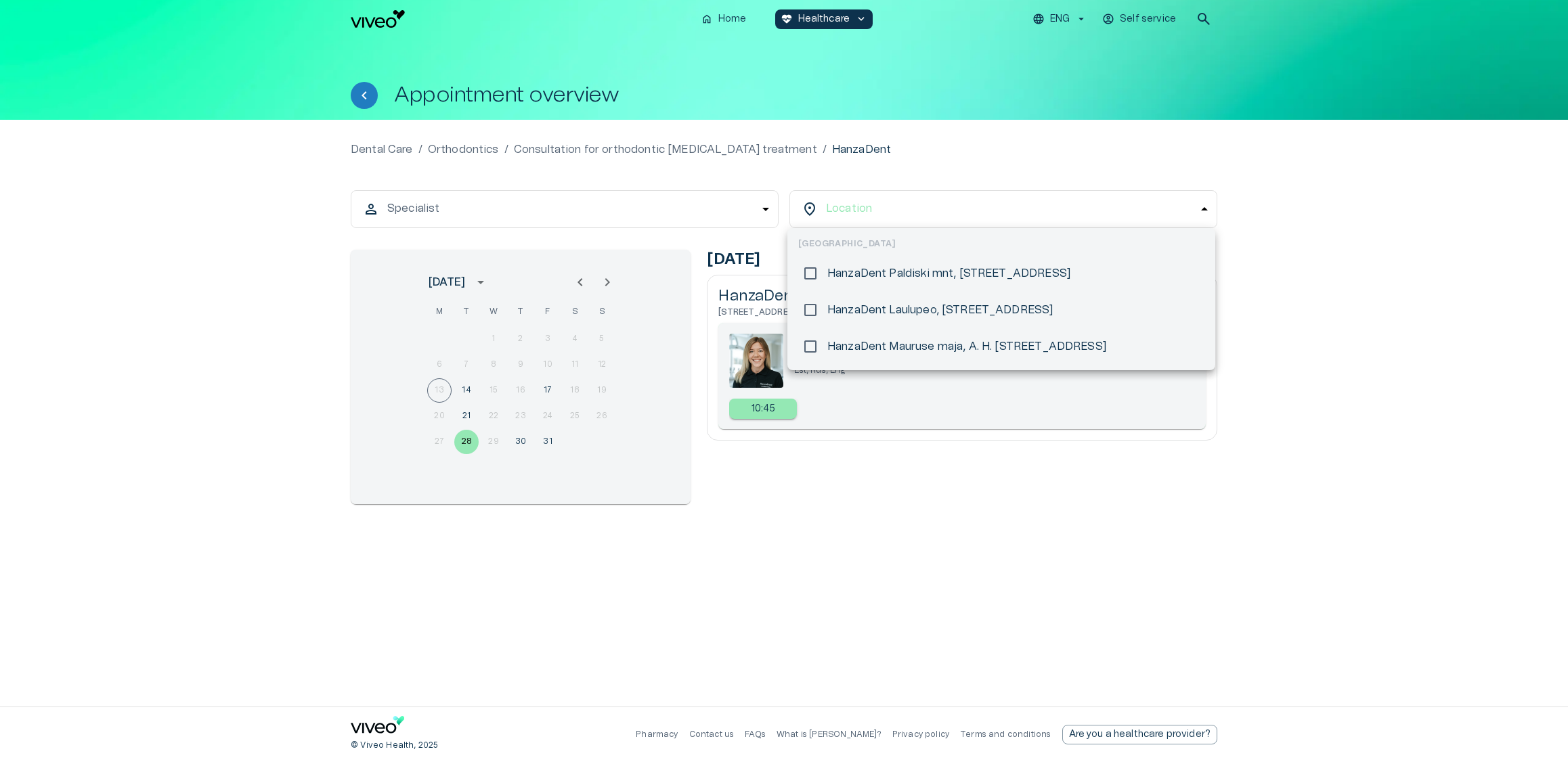
click at [837, 207] on body "We value your privacy We use cookies to enhance your browsing experience, serve…" at bounding box center [784, 381] width 1568 height 762
click at [682, 212] on div at bounding box center [784, 381] width 1568 height 762
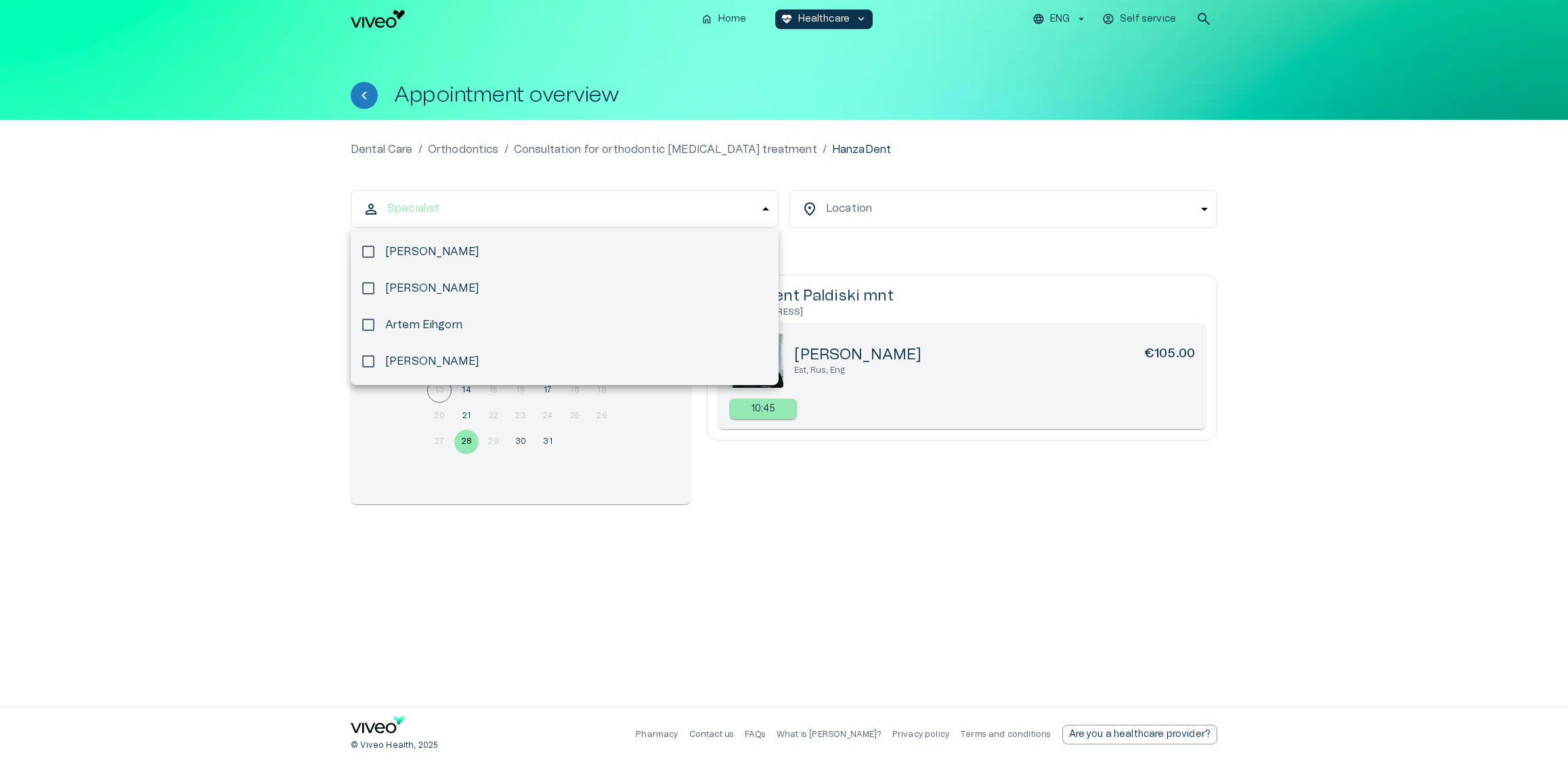
click at [650, 217] on body "We value your privacy We use cookies to enhance your browsing experience, serve…" at bounding box center [784, 381] width 1568 height 762
click at [467, 322] on li "Artem Eihgorn" at bounding box center [564, 325] width 428 height 36
click at [463, 366] on li "[PERSON_NAME]" at bounding box center [564, 361] width 428 height 36
type input "**********"
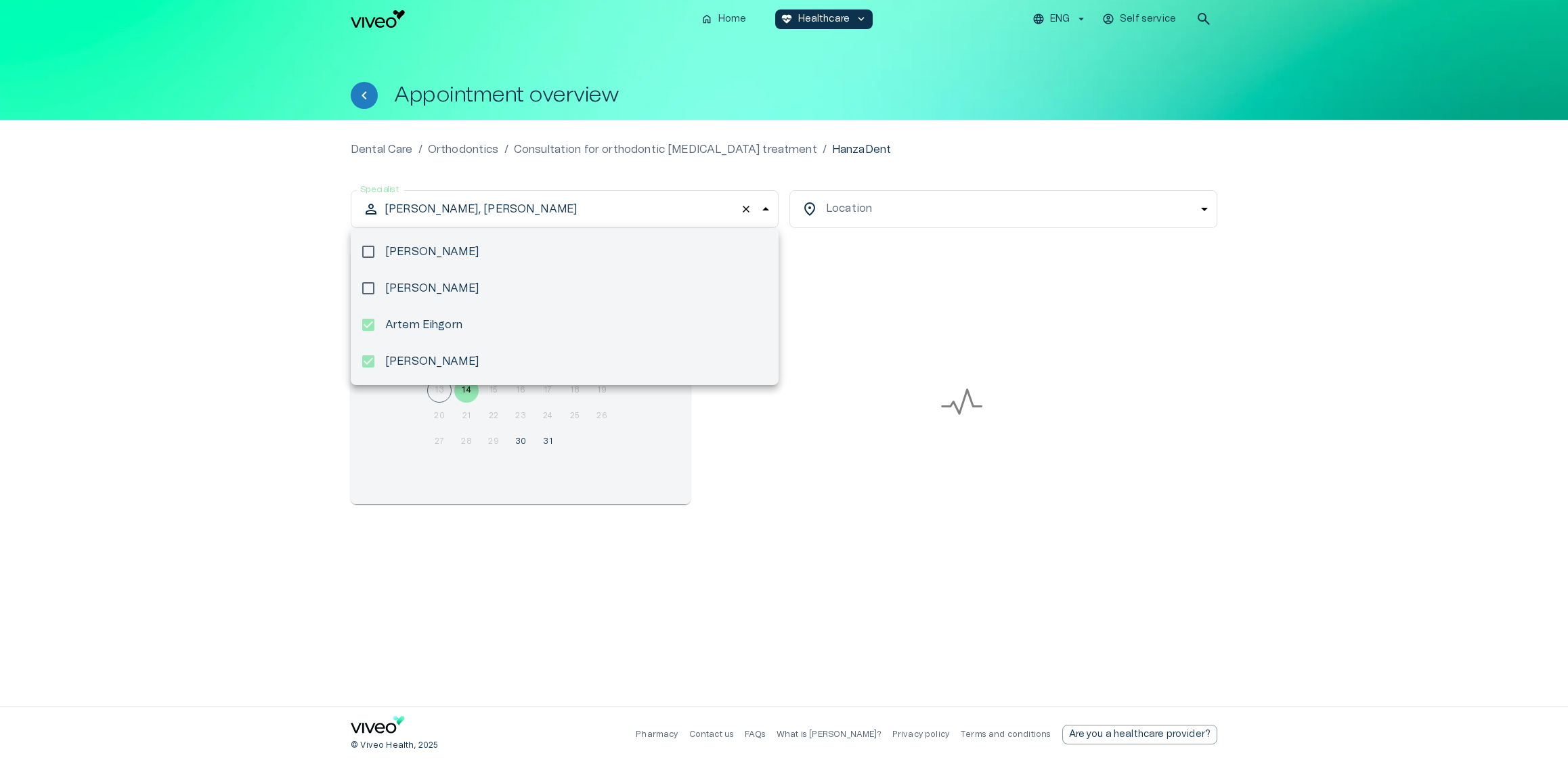
click at [1356, 319] on div at bounding box center [784, 381] width 1568 height 762
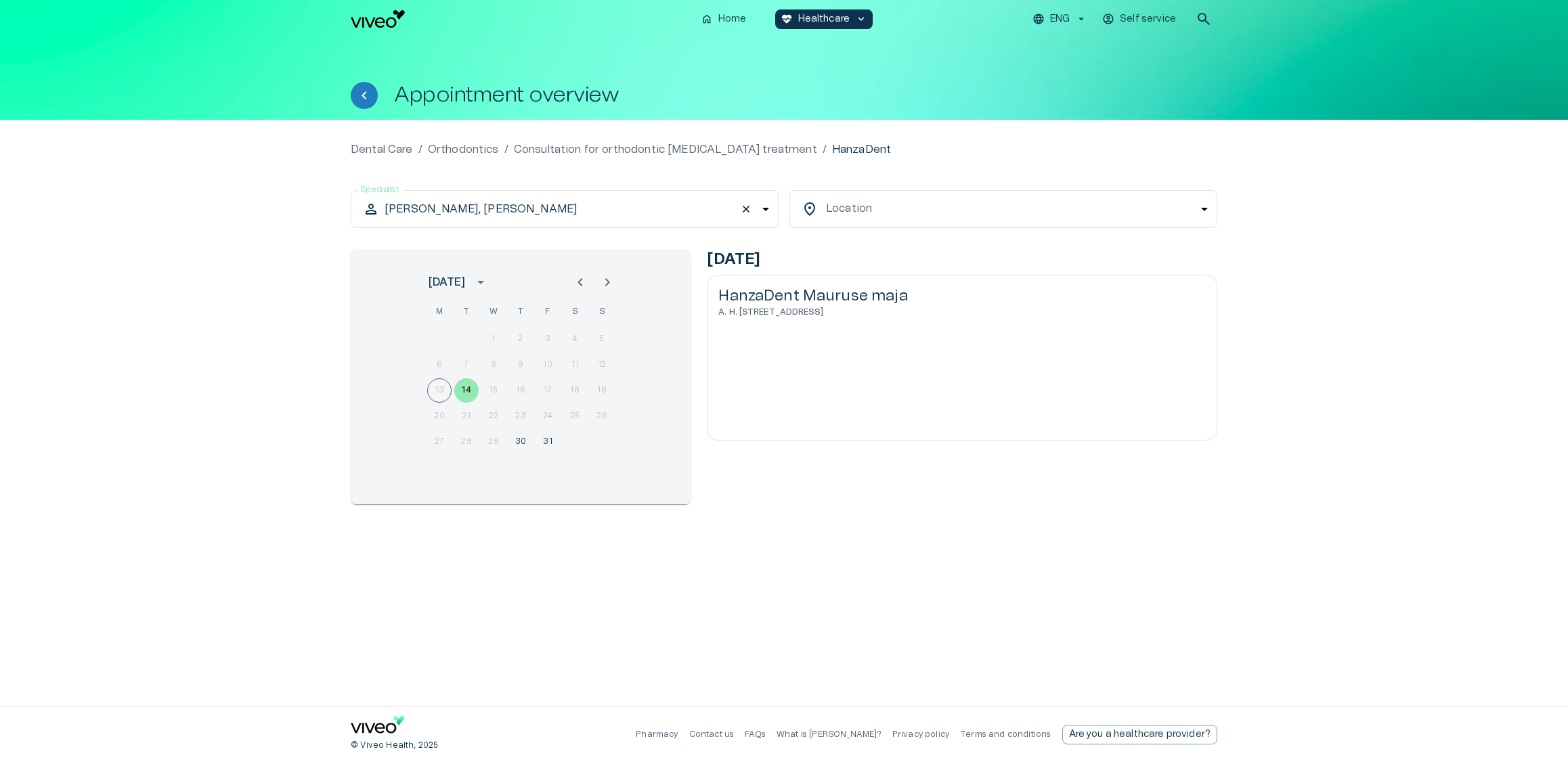
click at [669, 218] on body "We value your privacy We use cookies to enhance your browsing experience, serve…" at bounding box center [784, 381] width 1568 height 762
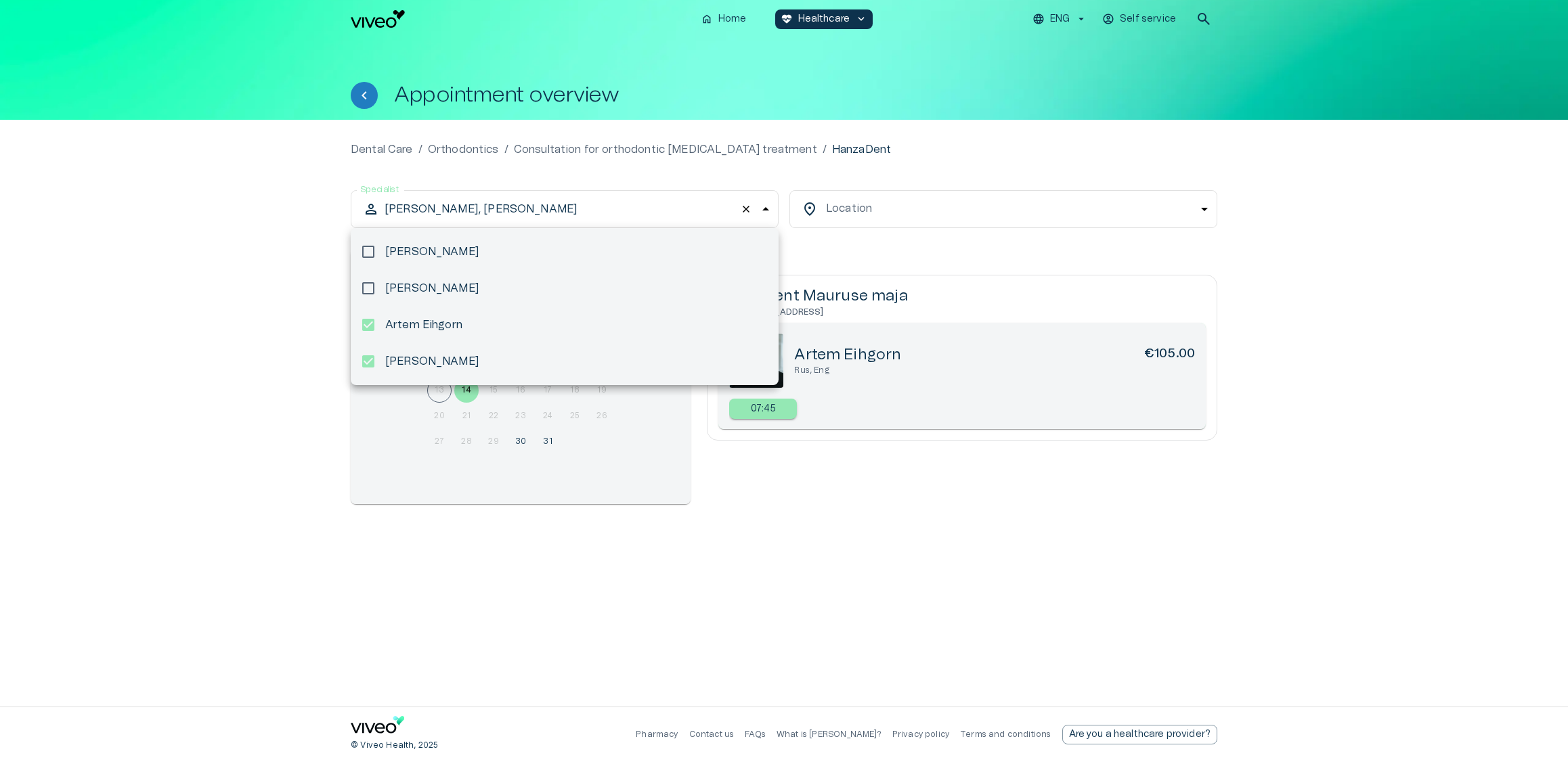
click at [765, 503] on div at bounding box center [784, 381] width 1568 height 762
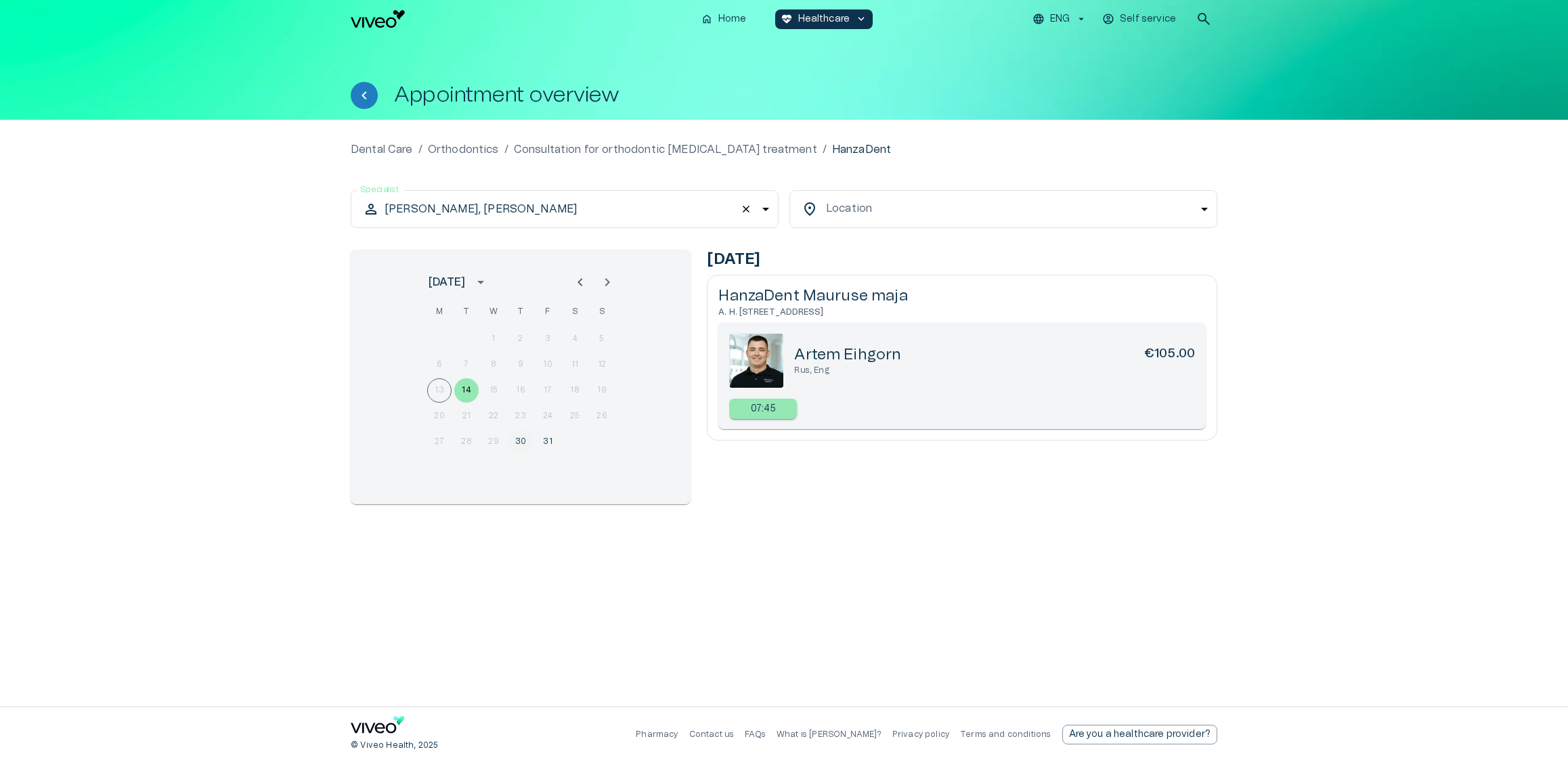
click at [519, 435] on button "30" at bounding box center [521, 442] width 25 height 25
click at [769, 355] on img at bounding box center [756, 360] width 54 height 54
